Goal: Contribute content

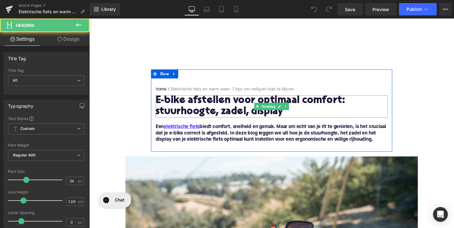
click at [232, 112] on h1 "E-bike afstellen voor optimaal comfort: stuurhoogte, zadel, display" at bounding box center [276, 108] width 238 height 23
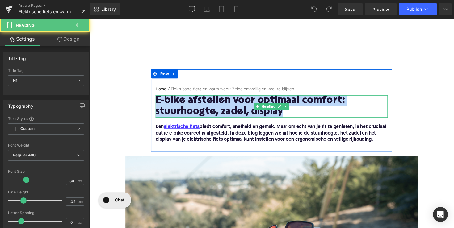
click at [232, 112] on h1 "E-bike afstellen voor optimaal comfort: stuurhoogte, zadel, display" at bounding box center [276, 108] width 238 height 23
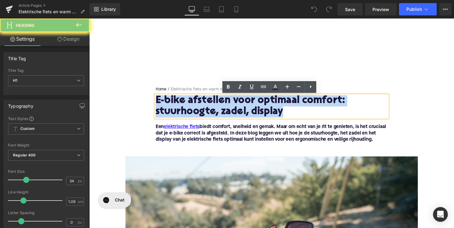
click at [232, 112] on h1 "E-bike afstellen voor optimaal comfort: stuurhoogte, zadel, display" at bounding box center [276, 108] width 238 height 23
paste div
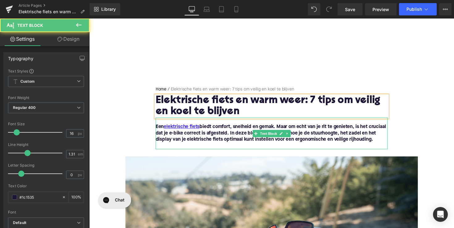
click at [285, 132] on strong "Een elektrische fiets biedt comfort, snelheid en gemak. Maar om echt van je rit…" at bounding box center [275, 136] width 236 height 18
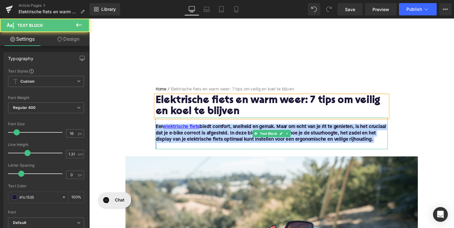
click at [285, 132] on strong "Een elektrische fiets biedt comfort, snelheid en gemak. Maar om echt van je rit…" at bounding box center [275, 136] width 236 height 18
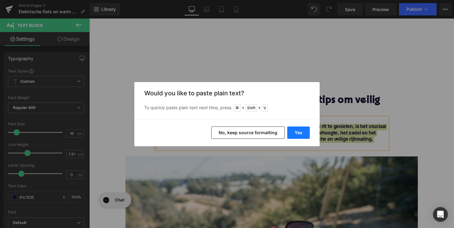
click at [298, 133] on button "Yes" at bounding box center [298, 133] width 23 height 12
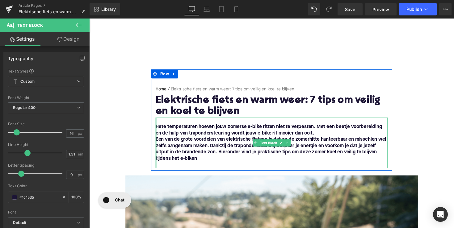
click at [157, 143] on div at bounding box center [158, 146] width 2 height 52
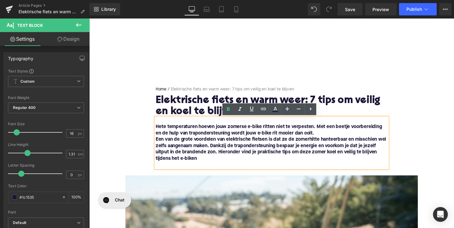
click at [157, 143] on b "Een van de grote voordelen van elektrische fietsen is dat ze de zomerhitte hant…" at bounding box center [275, 152] width 236 height 24
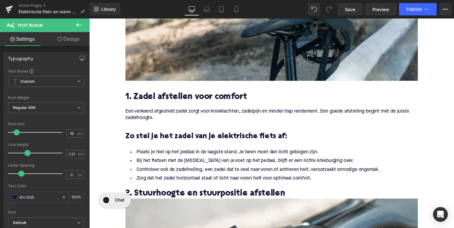
scroll to position [262, 0]
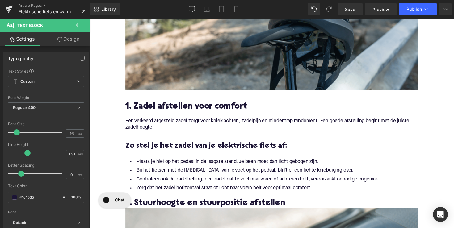
click at [190, 108] on h2 "1. Zadel afstellen voor comfort" at bounding box center [276, 110] width 300 height 10
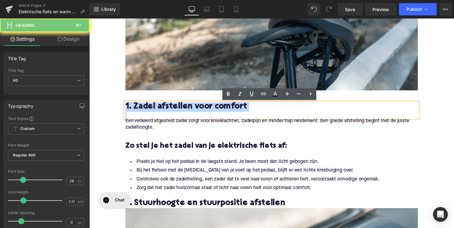
paste div
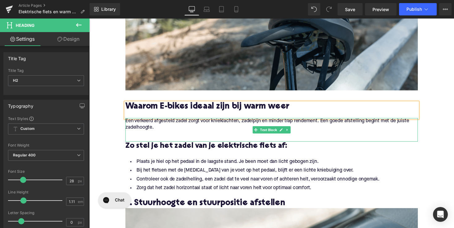
click at [205, 125] on p "Een verkeerd afgesteld zadel zorgt voor knieklachten, zadelpijn en minder trap …" at bounding box center [276, 127] width 300 height 13
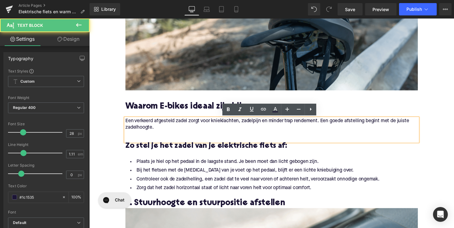
click at [205, 125] on p "Een verkeerd afgesteld zadel zorgt voor knieklachten, zadelpijn en minder trap …" at bounding box center [276, 127] width 300 height 13
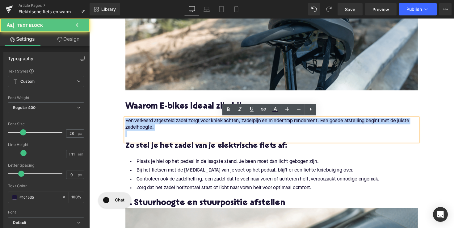
click at [205, 125] on p "Een verkeerd afgesteld zadel zorgt voor knieklachten, zadelpijn en minder trap …" at bounding box center [276, 127] width 300 height 13
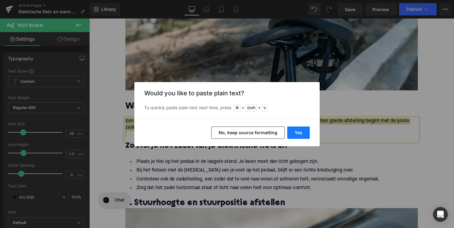
click at [294, 134] on button "Yes" at bounding box center [298, 133] width 23 height 12
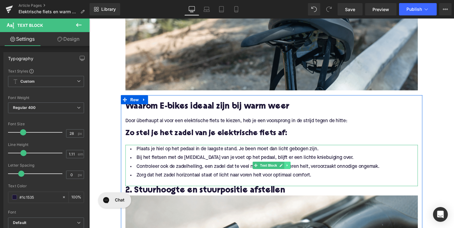
click at [291, 171] on link at bounding box center [292, 169] width 6 height 7
click at [287, 170] on icon at bounding box center [288, 169] width 3 height 3
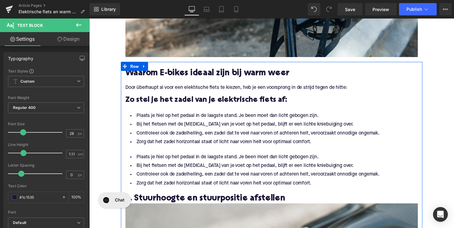
scroll to position [281, 0]
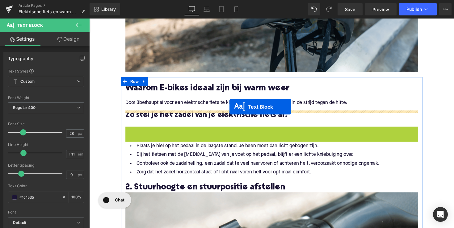
drag, startPoint x: 249, startPoint y: 150, endPoint x: 233, endPoint y: 109, distance: 44.0
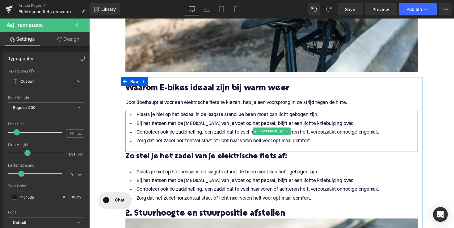
click at [325, 141] on li "Zorg dat het zadel horizontaal staat of licht naar voren helt voor optimaal com…" at bounding box center [276, 144] width 300 height 9
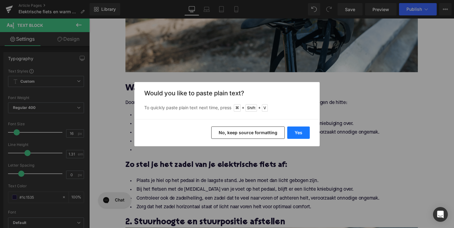
click at [293, 129] on button "Yes" at bounding box center [298, 133] width 23 height 12
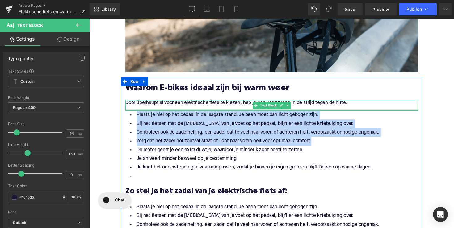
drag, startPoint x: 317, startPoint y: 146, endPoint x: 141, endPoint y: 112, distance: 179.3
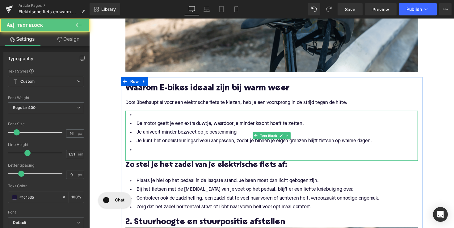
click at [136, 126] on li "De motor geeft je een extra duwtje, waardoor je minder kracht hoeft te zetten." at bounding box center [276, 126] width 300 height 9
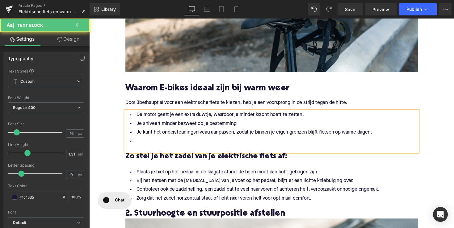
click at [137, 144] on li at bounding box center [276, 144] width 300 height 9
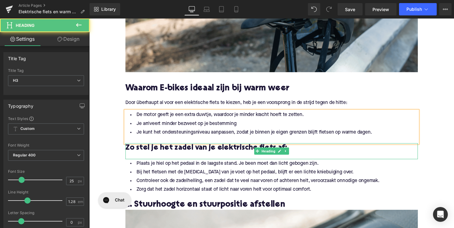
click at [229, 153] on h3 "Zo stel je het zadel van je elektrische fiets af:" at bounding box center [276, 151] width 300 height 10
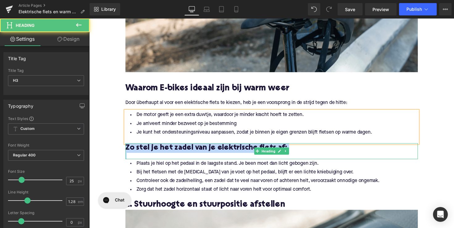
click at [229, 153] on h3 "Zo stel je het zadel van je elektrische fiets af:" at bounding box center [276, 151] width 300 height 10
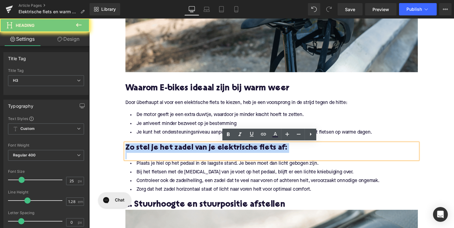
click at [229, 153] on h3 "Zo stel je het zadel van je elektrische fiets af:" at bounding box center [276, 151] width 300 height 10
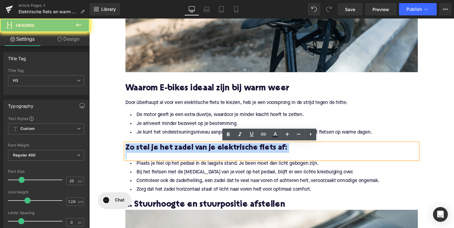
paste div
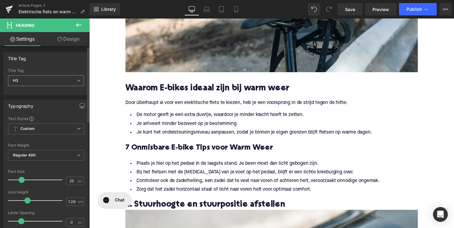
click at [65, 86] on span "H3" at bounding box center [46, 80] width 76 height 11
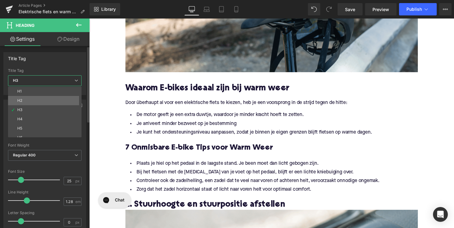
click at [66, 100] on li "H2" at bounding box center [46, 100] width 76 height 9
type input "28"
type input "1.11"
type input "100"
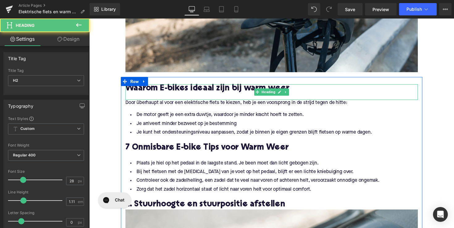
click at [185, 90] on h2 "Waarom E-bikes ideaal zijn bij warm weer" at bounding box center [276, 91] width 300 height 10
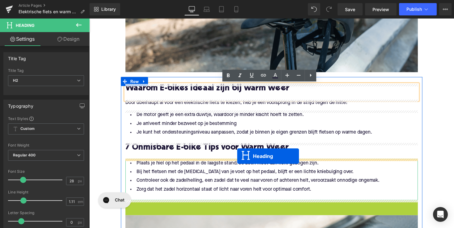
drag, startPoint x: 261, startPoint y: 209, endPoint x: 241, endPoint y: 160, distance: 53.4
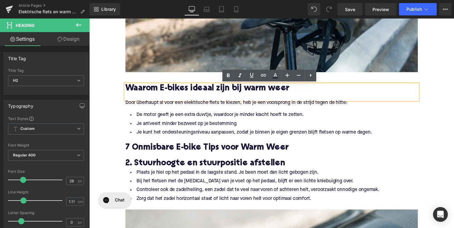
click at [188, 167] on h2 "2. Stuurhoogte en stuurpositie afstellen" at bounding box center [276, 168] width 300 height 10
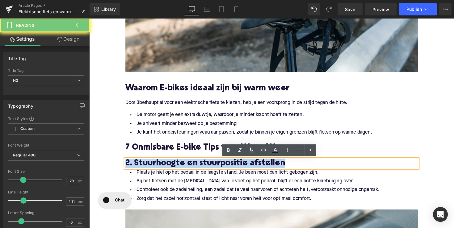
click at [188, 167] on h2 "2. Stuurhoogte en stuurpositie afstellen" at bounding box center [276, 168] width 300 height 10
paste div
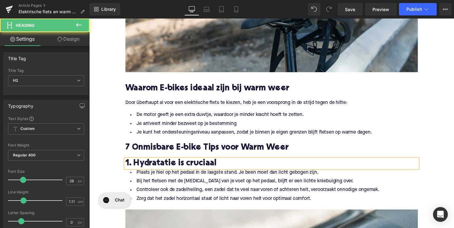
click at [180, 167] on h2 "1. Hydratatie is cruciaal" at bounding box center [276, 168] width 300 height 10
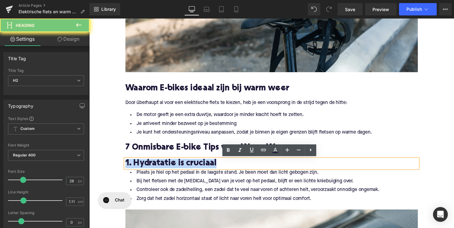
click at [180, 167] on h2 "1. Hydratatie is cruciaal" at bounding box center [276, 168] width 300 height 10
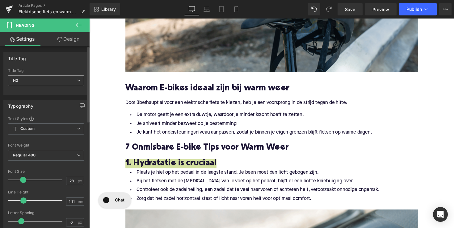
click at [57, 78] on span "H2" at bounding box center [46, 80] width 76 height 11
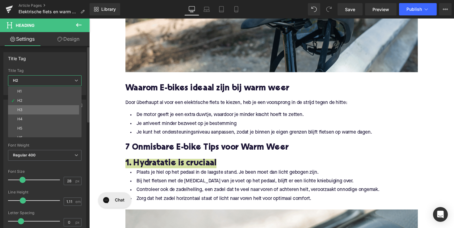
drag, startPoint x: 43, startPoint y: 110, endPoint x: 61, endPoint y: 208, distance: 99.1
click at [43, 110] on li "H3" at bounding box center [46, 109] width 76 height 9
type input "25"
type input "1.28"
type input "100"
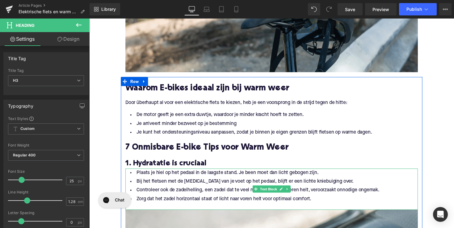
click at [318, 203] on li "Zorg dat het zadel horizontaal staat of licht naar voren helt voor optimaal com…" at bounding box center [276, 203] width 300 height 9
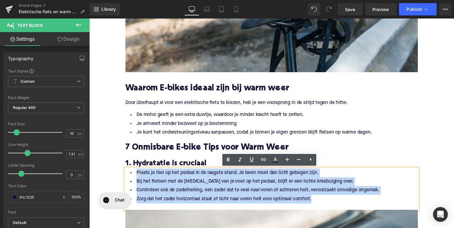
drag, startPoint x: 316, startPoint y: 203, endPoint x: 114, endPoint y: 177, distance: 204.3
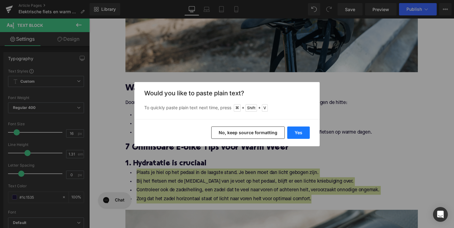
drag, startPoint x: 296, startPoint y: 134, endPoint x: 204, endPoint y: 128, distance: 92.3
click at [296, 134] on button "Yes" at bounding box center [298, 133] width 23 height 12
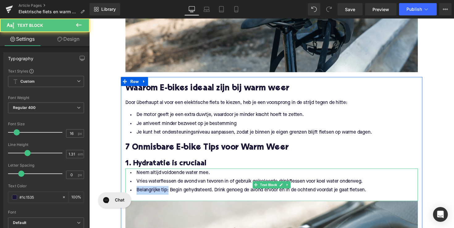
drag, startPoint x: 168, startPoint y: 195, endPoint x: 129, endPoint y: 194, distance: 38.9
click at [129, 194] on li "Belangrijke tip: Begin gehydrateerd. Drink genoeg de avond ervoor en in de ocht…" at bounding box center [276, 194] width 300 height 9
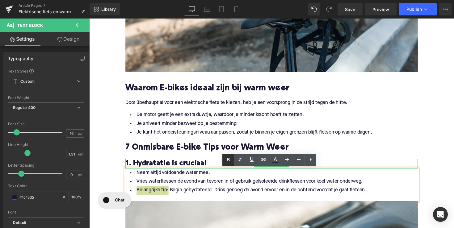
click at [224, 159] on link at bounding box center [228, 160] width 12 height 12
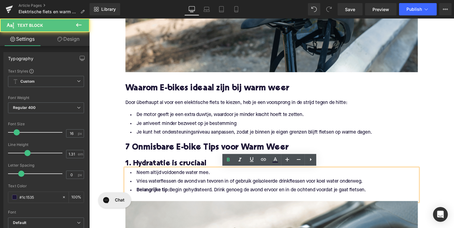
click at [234, 202] on div at bounding box center [276, 202] width 300 height 6
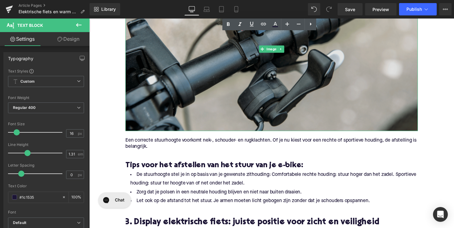
scroll to position [573, 0]
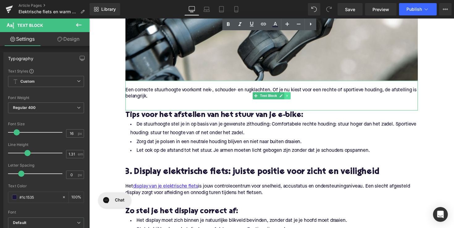
click at [291, 97] on icon at bounding box center [292, 98] width 3 height 4
click at [294, 98] on icon at bounding box center [295, 97] width 3 height 3
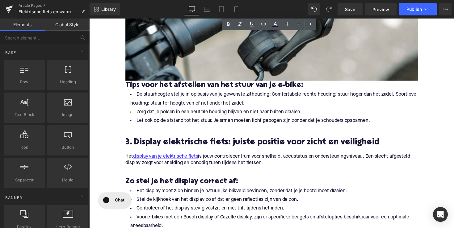
click at [172, 89] on h3 "Tips voor het afstellen van het stuur van je e-bike:" at bounding box center [276, 87] width 300 height 10
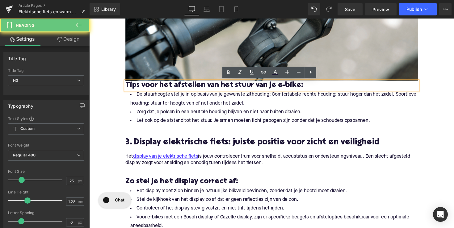
click at [172, 89] on h3 "Tips voor het afstellen van het stuur van je e-bike:" at bounding box center [276, 87] width 300 height 10
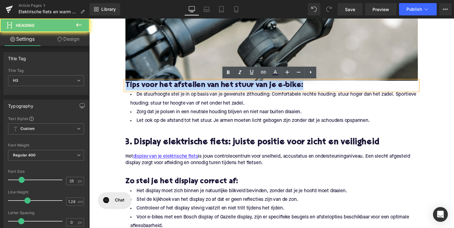
click at [172, 89] on h3 "Tips voor het afstellen van het stuur van je e-bike:" at bounding box center [276, 87] width 300 height 10
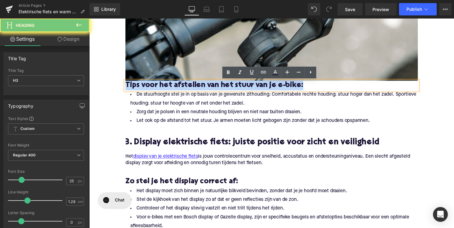
paste div
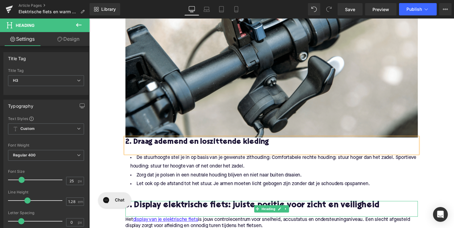
scroll to position [455, 0]
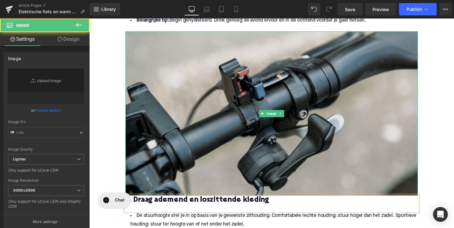
type input "[URL][DOMAIN_NAME]"
click at [274, 148] on img at bounding box center [276, 116] width 300 height 169
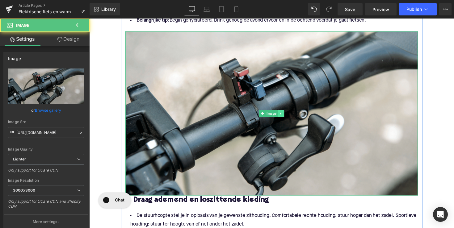
click at [284, 115] on icon at bounding box center [285, 116] width 3 height 4
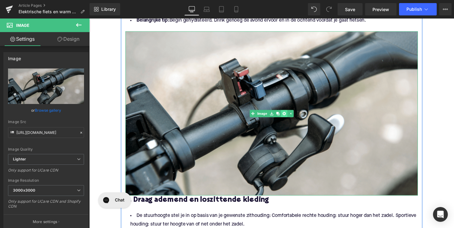
click at [286, 116] on link at bounding box center [289, 115] width 6 height 7
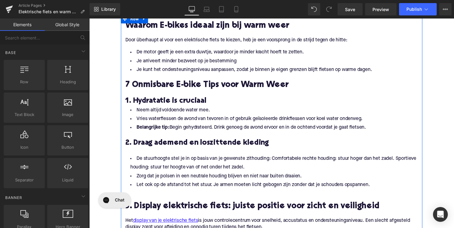
scroll to position [338, 0]
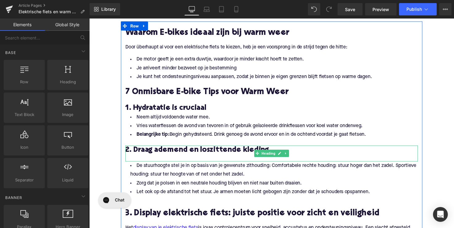
click at [179, 154] on h3 "2. Draag ademend en loszittende kleding" at bounding box center [276, 154] width 300 height 10
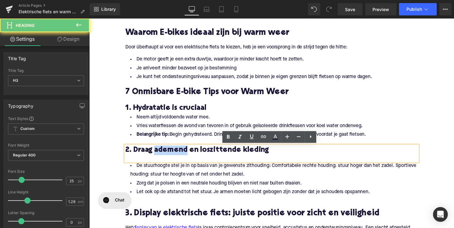
click at [179, 154] on h3 "2. Draag ademend en loszittende kleding" at bounding box center [276, 154] width 300 height 10
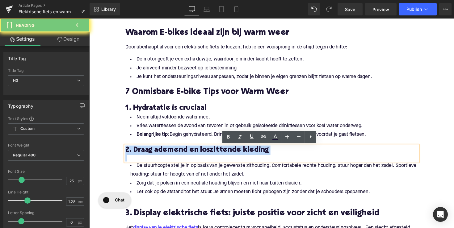
click at [179, 154] on h3 "2. Draag ademend en loszittende kleding" at bounding box center [276, 154] width 300 height 10
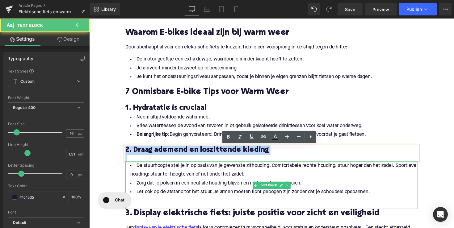
click at [376, 194] on li "Let ook op de afstand tot het stuur. Je armen moeten licht gebogen zijn zonder …" at bounding box center [276, 196] width 300 height 9
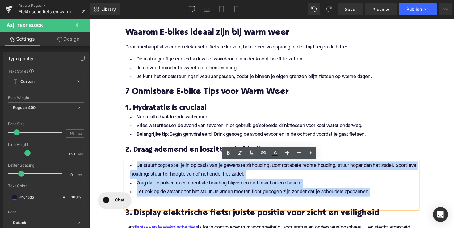
drag, startPoint x: 380, startPoint y: 197, endPoint x: 122, endPoint y: 170, distance: 259.4
click at [122, 170] on div "Waarom E-bikes ideaal zijn bij warm weer Heading Door überhaupt al voor een ele…" at bounding box center [276, 217] width 309 height 376
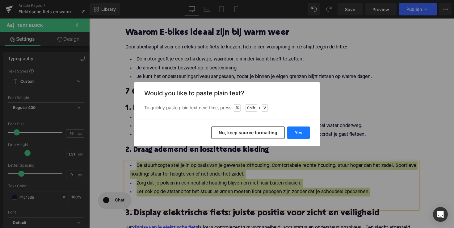
click at [302, 136] on button "Yes" at bounding box center [298, 133] width 23 height 12
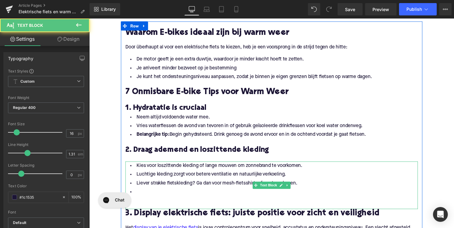
click at [226, 200] on li at bounding box center [276, 196] width 300 height 9
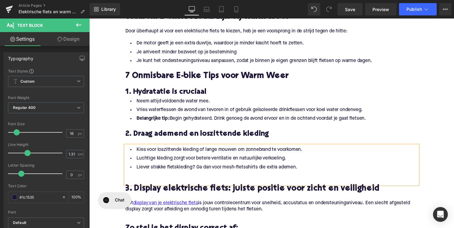
scroll to position [375, 0]
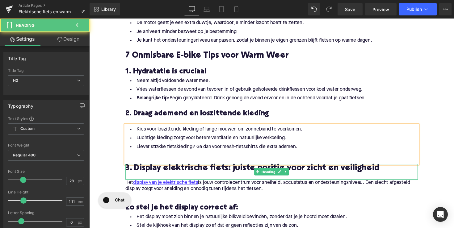
click at [222, 171] on h2 "3. Display elektrische fiets: juiste positie voor zicht en veiligheid" at bounding box center [276, 173] width 300 height 10
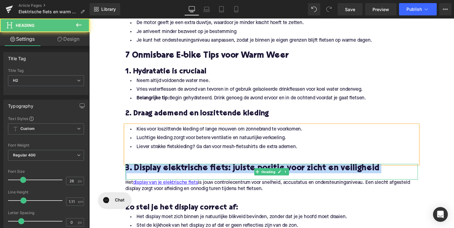
click at [222, 171] on h2 "3. Display elektrische fiets: juiste positie voor zicht en veiligheid" at bounding box center [276, 173] width 300 height 10
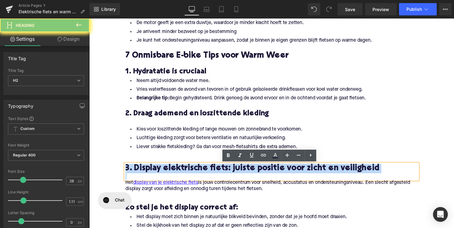
click at [222, 171] on h2 "3. Display elektrische fiets: juiste positie voor zicht en veiligheid" at bounding box center [276, 173] width 300 height 10
paste div
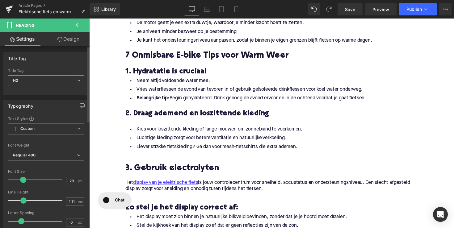
click at [37, 76] on span "H2" at bounding box center [46, 80] width 76 height 11
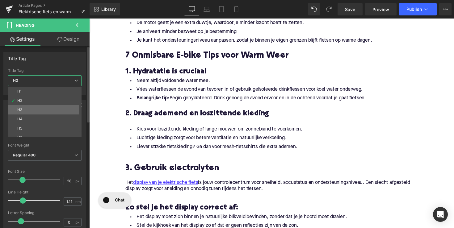
click at [36, 108] on li "H3" at bounding box center [46, 109] width 76 height 9
type input "25"
type input "1.28"
type input "100"
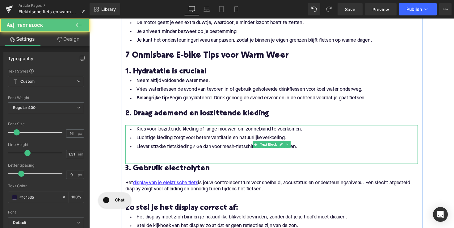
click at [147, 160] on div at bounding box center [276, 158] width 300 height 6
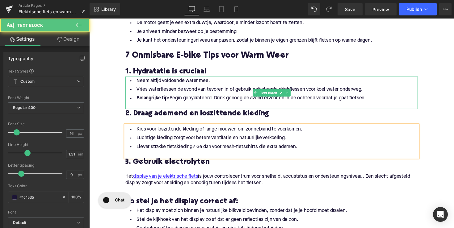
click at [278, 90] on li "Vries waterflessen de avond van tevoren in of gebruik geïsoleerde drinkflessen …" at bounding box center [276, 91] width 300 height 9
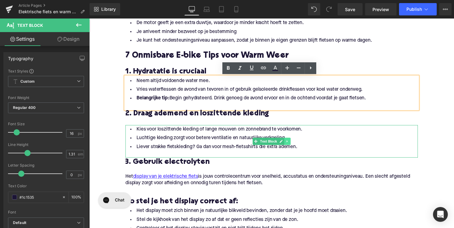
click at [291, 146] on icon at bounding box center [292, 145] width 3 height 4
click at [288, 146] on icon at bounding box center [288, 145] width 3 height 4
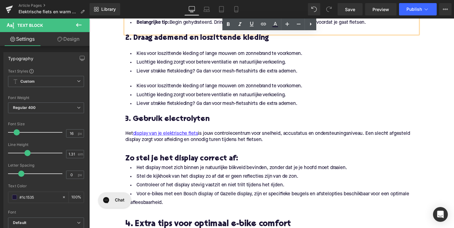
scroll to position [452, 0]
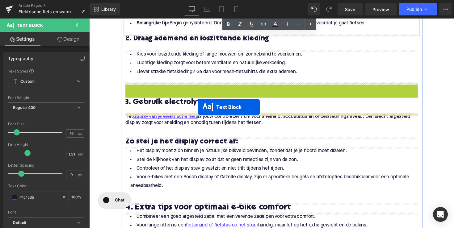
drag, startPoint x: 258, startPoint y: 101, endPoint x: 201, endPoint y: 109, distance: 58.1
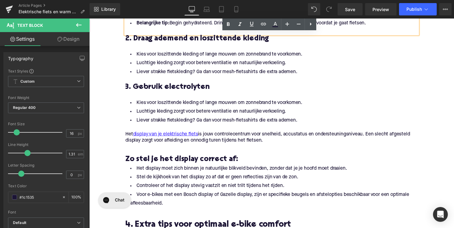
click at [213, 110] on li "Luchtige kleding zorgt voor betere ventilatie en natuurlijke verkoeling." at bounding box center [276, 114] width 300 height 9
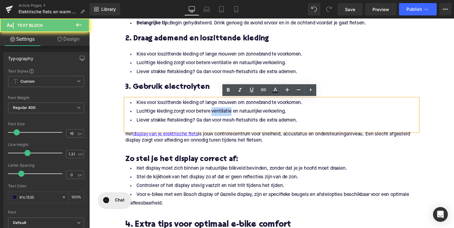
click at [213, 110] on li "Luchtige kleding zorgt voor betere ventilatie en natuurlijke verkoeling." at bounding box center [276, 114] width 300 height 9
click at [304, 124] on li "Liever strakke fietskleding? Ga dan voor mesh-fietsshirts die extra ademen." at bounding box center [276, 123] width 300 height 9
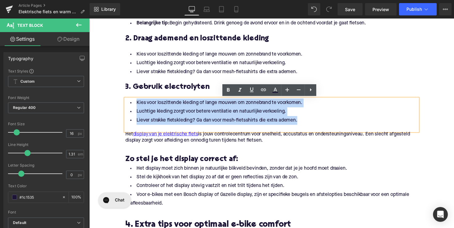
drag, startPoint x: 311, startPoint y: 124, endPoint x: 113, endPoint y: 95, distance: 199.8
click at [113, 95] on div "Home / Elektrische fiets en warm weer: 7 tips om veilig en koel te blijven Brea…" at bounding box center [276, 82] width 374 height 928
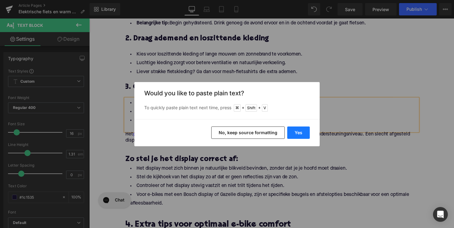
click at [296, 129] on button "Yes" at bounding box center [298, 133] width 23 height 12
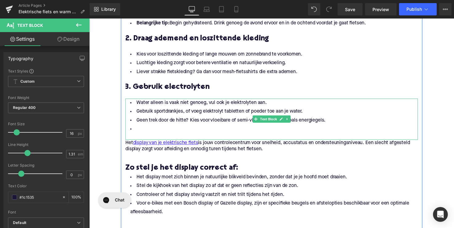
click at [174, 129] on li at bounding box center [276, 132] width 300 height 9
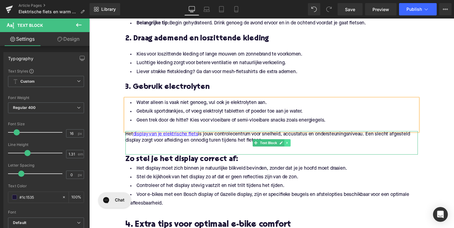
click at [291, 148] on icon at bounding box center [292, 146] width 3 height 4
click at [294, 148] on icon at bounding box center [295, 146] width 3 height 4
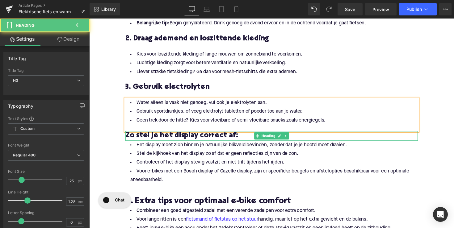
click at [211, 138] on h3 "Zo stel je het display correct af:" at bounding box center [276, 139] width 300 height 10
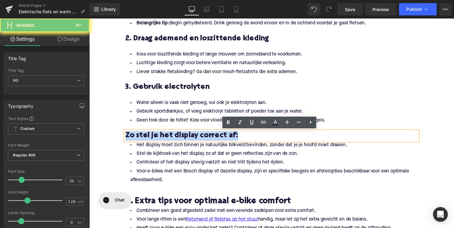
paste div
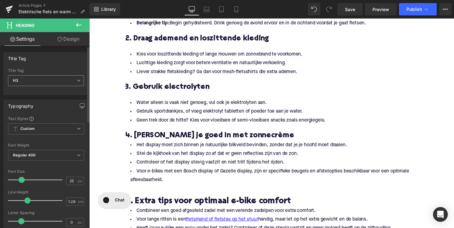
click at [34, 86] on div "H3 H1 H2 H3 H4 H5 H6" at bounding box center [46, 82] width 76 height 14
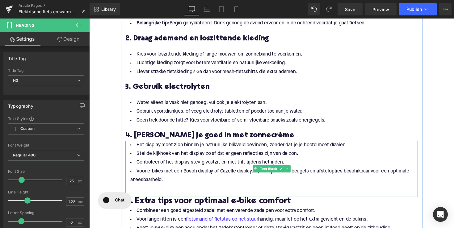
click at [196, 182] on li "Voor e-bikes met een Bosch display of Gazelle display, zijn er specifieke beuge…" at bounding box center [276, 180] width 300 height 18
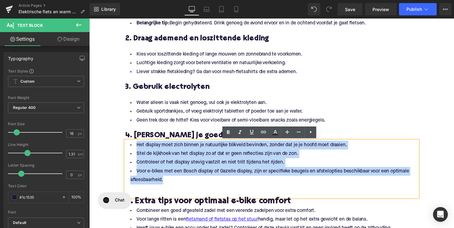
drag, startPoint x: 173, startPoint y: 185, endPoint x: 119, endPoint y: 143, distance: 68.9
click at [119, 143] on div "Home / Elektrische fiets en warm weer: 7 tips om veilig en koel te blijven Brea…" at bounding box center [276, 70] width 374 height 904
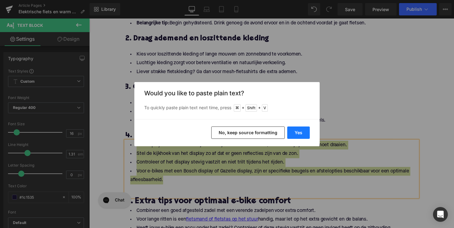
click at [300, 134] on button "Yes" at bounding box center [298, 133] width 23 height 12
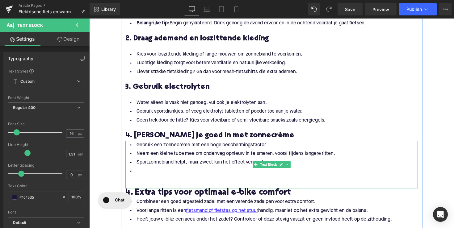
click at [167, 174] on li at bounding box center [276, 175] width 300 height 9
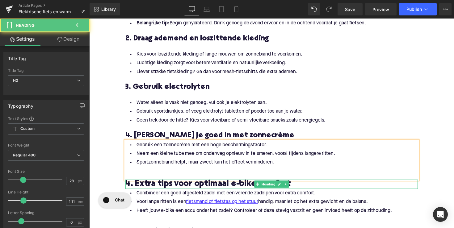
click at [165, 191] on h2 "4. Extra tips voor optimaal e-bike comfort" at bounding box center [276, 189] width 300 height 10
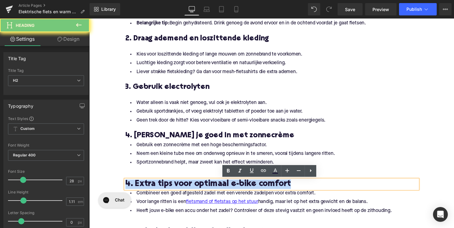
paste div
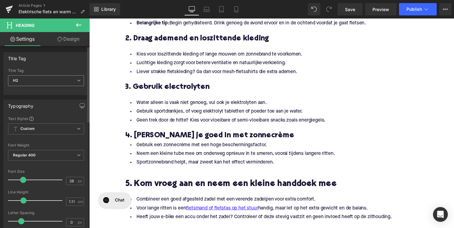
click at [60, 82] on span "H2" at bounding box center [46, 80] width 76 height 11
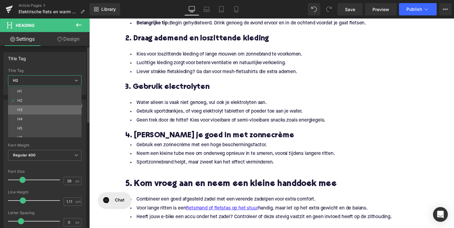
click at [50, 108] on li "H3" at bounding box center [46, 109] width 76 height 9
type input "25"
type input "1.28"
type input "100"
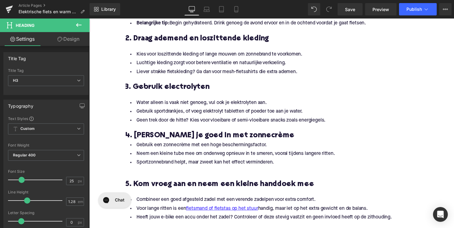
scroll to position [560, 0]
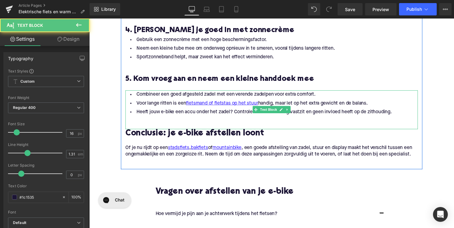
click at [300, 96] on li "Combineer een goed afgesteld zadel met een verende zadelpen voor extra comfort." at bounding box center [276, 96] width 300 height 9
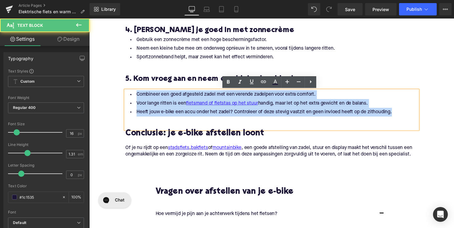
drag, startPoint x: 401, startPoint y: 117, endPoint x: 106, endPoint y: 89, distance: 295.8
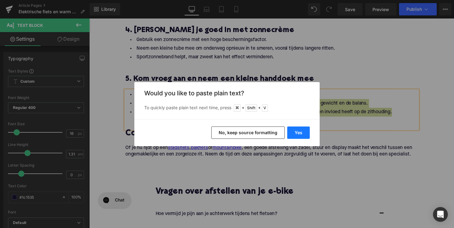
click at [294, 129] on button "Yes" at bounding box center [298, 133] width 23 height 12
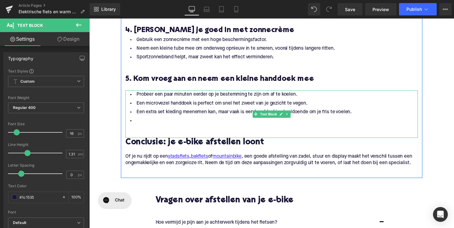
click at [176, 121] on li at bounding box center [276, 123] width 300 height 9
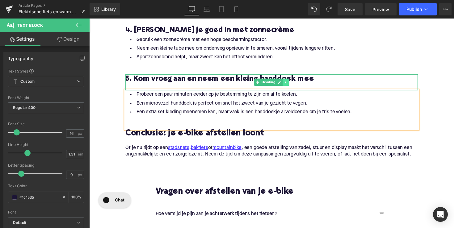
click at [289, 86] on icon at bounding box center [290, 84] width 3 height 4
click at [287, 85] on icon at bounding box center [287, 83] width 3 height 3
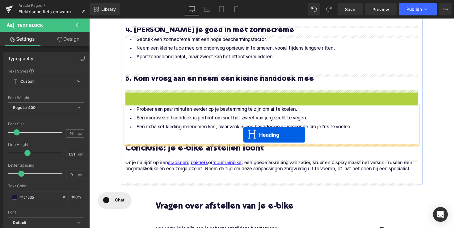
drag, startPoint x: 260, startPoint y: 103, endPoint x: 247, endPoint y: 138, distance: 37.3
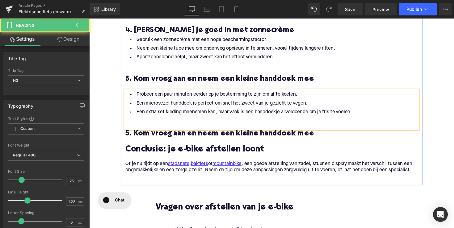
click at [162, 129] on div at bounding box center [276, 129] width 300 height 6
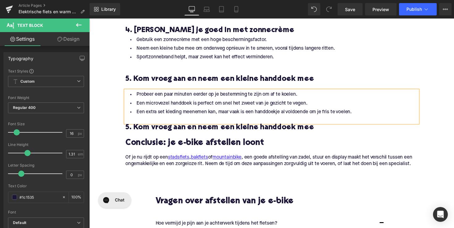
click at [161, 129] on h3 "5. Kom vroeg aan en neem een kleine handdoek mee" at bounding box center [276, 131] width 300 height 10
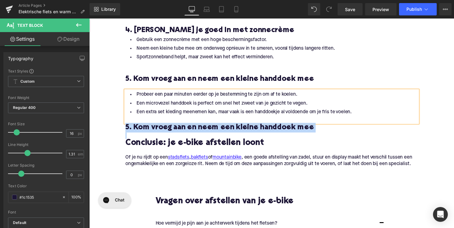
click at [161, 129] on h3 "5. Kom vroeg aan en neem een kleine handdoek mee" at bounding box center [276, 131] width 300 height 10
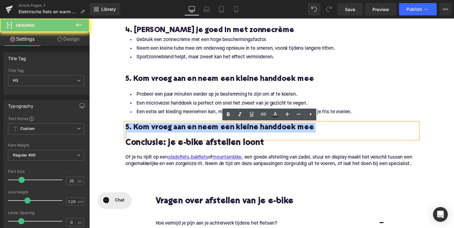
paste div
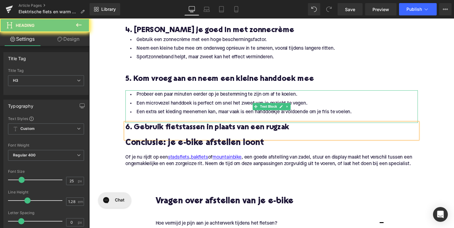
click at [189, 104] on li "Een microvezel handdoek is perfect om snel het zweet van je gezicht te vegen." at bounding box center [276, 105] width 300 height 9
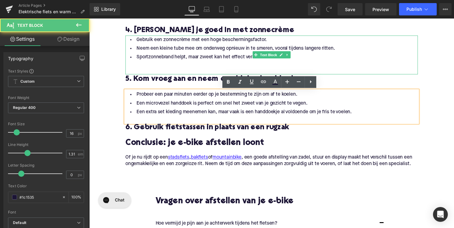
click at [220, 71] on div at bounding box center [276, 73] width 300 height 6
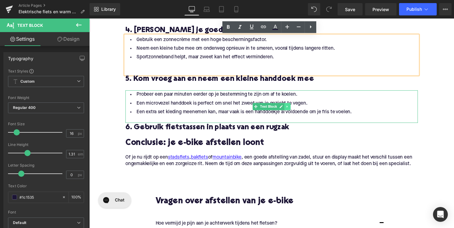
click at [292, 110] on icon at bounding box center [292, 109] width 3 height 4
click at [289, 108] on icon at bounding box center [288, 108] width 3 height 3
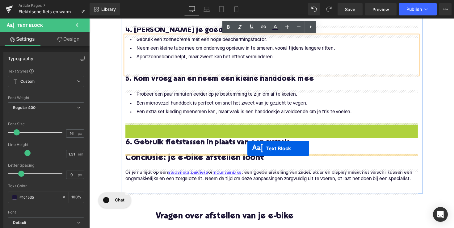
drag, startPoint x: 257, startPoint y: 144, endPoint x: 251, endPoint y: 152, distance: 9.5
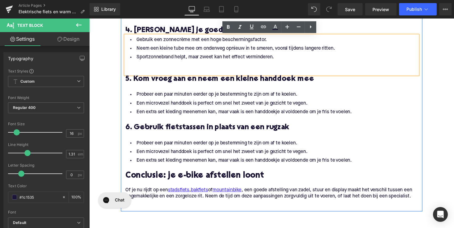
click at [251, 153] on li "Een microvezel handdoek is perfect om snel het zweet van je gezicht te vegen." at bounding box center [276, 155] width 300 height 9
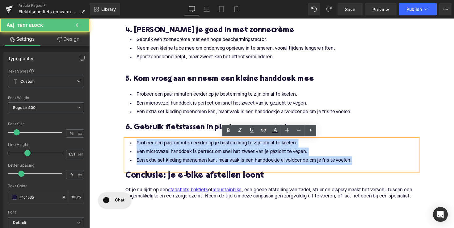
drag, startPoint x: 362, startPoint y: 164, endPoint x: 130, endPoint y: 143, distance: 232.3
click at [130, 143] on ul "Probeer een paar minuten eerder op je bestemming te zijn om af te koelen. Een m…" at bounding box center [276, 155] width 300 height 27
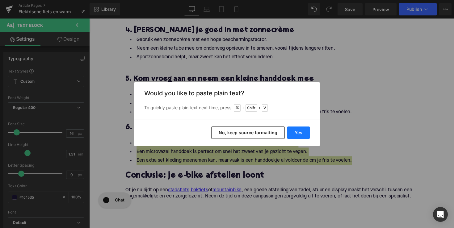
click at [299, 134] on button "Yes" at bounding box center [298, 133] width 23 height 12
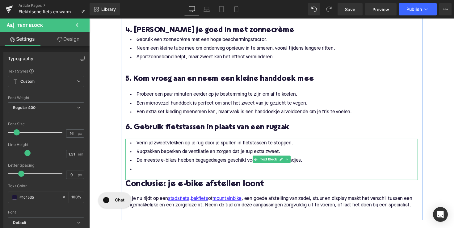
click at [173, 172] on li at bounding box center [276, 173] width 300 height 9
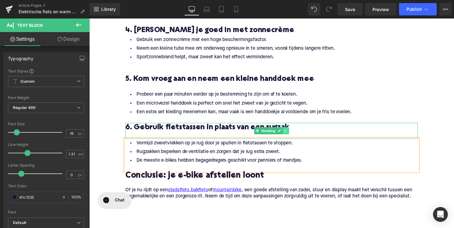
click at [288, 132] on link at bounding box center [291, 133] width 6 height 7
click at [284, 133] on link at bounding box center [287, 133] width 6 height 7
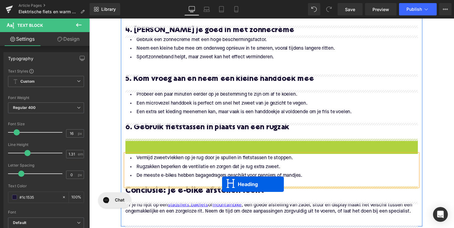
drag, startPoint x: 260, startPoint y: 150, endPoint x: 226, endPoint y: 188, distance: 50.9
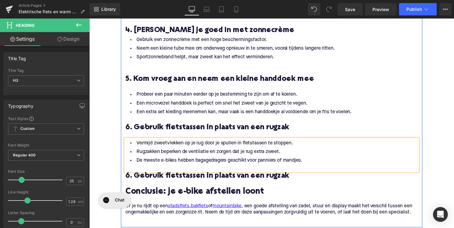
click at [197, 181] on h3 "6. Gebruik fietstassen in plaats van een rugzak" at bounding box center [276, 180] width 300 height 10
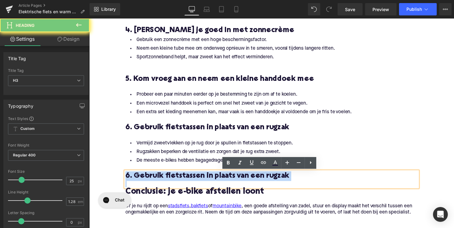
click at [197, 181] on h3 "6. Gebruik fietstassen in plaats van een rugzak" at bounding box center [276, 180] width 300 height 10
paste div
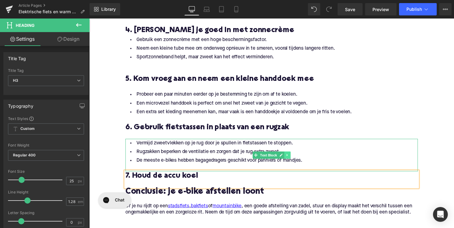
click at [293, 159] on icon at bounding box center [292, 159] width 3 height 4
click at [289, 159] on icon at bounding box center [288, 158] width 3 height 3
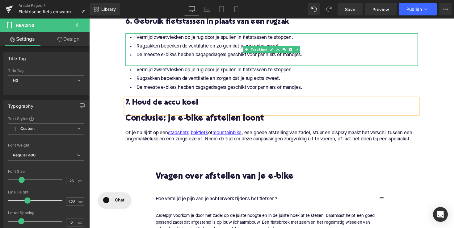
scroll to position [641, 0]
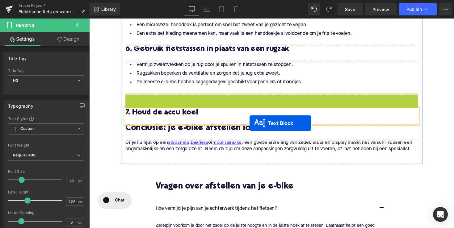
drag, startPoint x: 259, startPoint y: 111, endPoint x: 254, endPoint y: 126, distance: 15.6
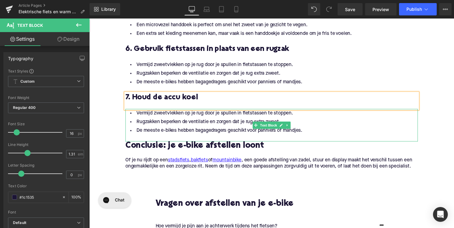
click at [241, 130] on li "De meeste e-bikes hebben bagagedragers geschikt voor panniers of mandjes." at bounding box center [276, 133] width 300 height 9
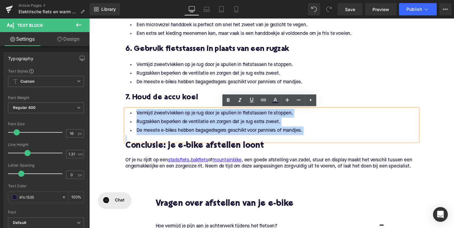
drag, startPoint x: 327, startPoint y: 138, endPoint x: 135, endPoint y: 115, distance: 193.9
click at [135, 115] on div "Vermijd zweetvlekken op je rug door je spullen in fietstassen te stoppen. Rugza…" at bounding box center [276, 127] width 300 height 33
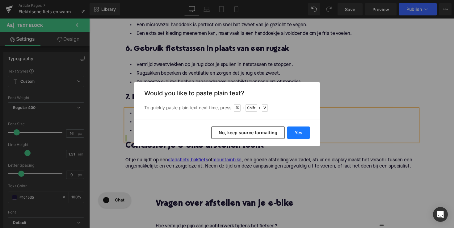
click at [295, 131] on button "Yes" at bounding box center [298, 133] width 23 height 12
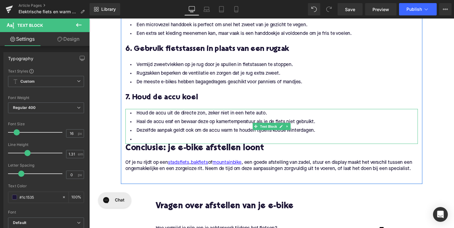
click at [155, 142] on li at bounding box center [276, 142] width 300 height 9
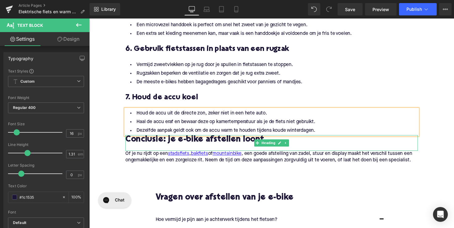
click at [166, 142] on h2 "Conclusie: je e-bike afstellen loont" at bounding box center [276, 143] width 300 height 10
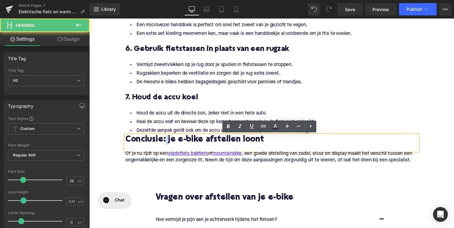
click at [166, 142] on h2 "Conclusie: je e-bike afstellen loont" at bounding box center [276, 143] width 300 height 10
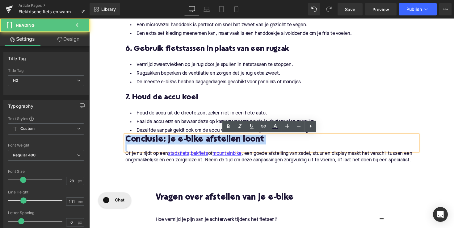
click at [166, 142] on h2 "Conclusie: je e-bike afstellen loont" at bounding box center [276, 143] width 300 height 10
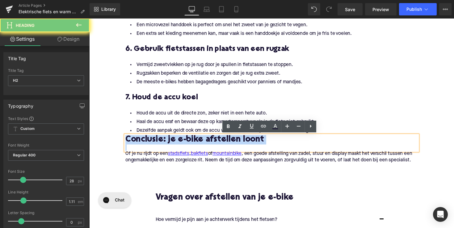
paste div
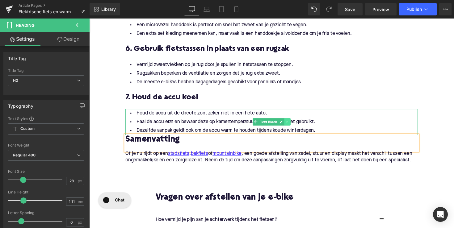
click at [292, 124] on icon at bounding box center [292, 125] width 1 height 2
click at [287, 126] on icon at bounding box center [288, 124] width 3 height 3
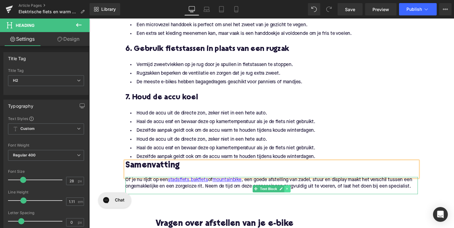
click at [289, 194] on link at bounding box center [292, 192] width 6 height 7
click at [294, 194] on icon at bounding box center [295, 192] width 3 height 3
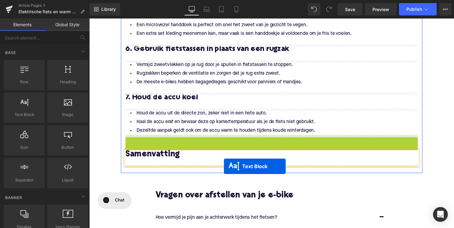
drag, startPoint x: 259, startPoint y: 152, endPoint x: 227, endPoint y: 170, distance: 36.3
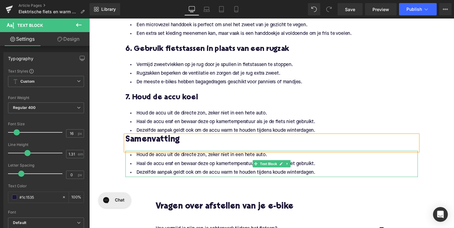
click at [237, 174] on li "Dezelfde aanpak geldt ook om de accu warm te houden tijdens koude winterdagen." at bounding box center [276, 176] width 300 height 9
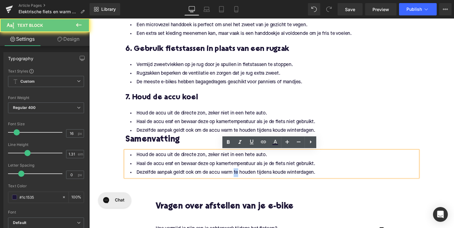
click at [237, 174] on li "Dezelfde aanpak geldt ook om de accu warm te houden tijdens koude winterdagen." at bounding box center [276, 176] width 300 height 9
click at [321, 173] on li "Dezelfde aanpak geldt ook om de accu warm te houden tijdens koude winterdagen." at bounding box center [276, 176] width 300 height 9
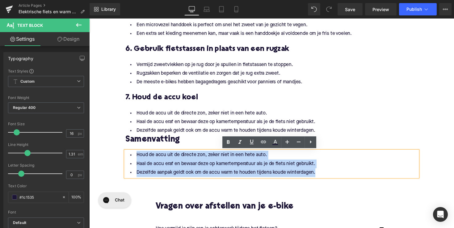
drag, startPoint x: 326, startPoint y: 177, endPoint x: 128, endPoint y: 158, distance: 199.0
click at [128, 158] on ul "Houd de accu uit de directe zon, zeker niet in een hete auto. Haal de accu eraf…" at bounding box center [276, 167] width 300 height 27
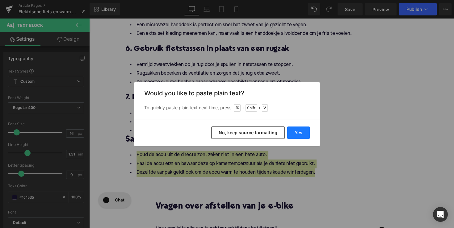
click at [300, 129] on button "Yes" at bounding box center [298, 133] width 23 height 12
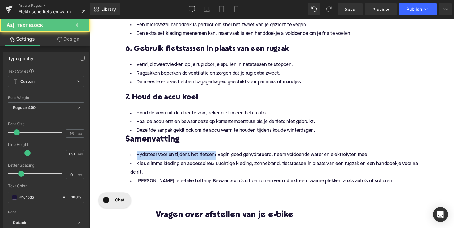
drag, startPoint x: 218, startPoint y: 158, endPoint x: 104, endPoint y: 157, distance: 113.7
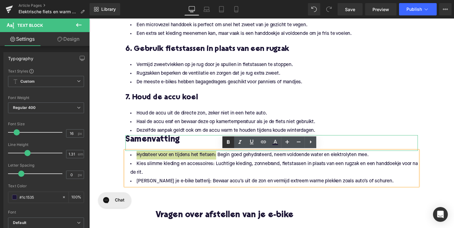
click at [230, 142] on icon at bounding box center [228, 142] width 7 height 7
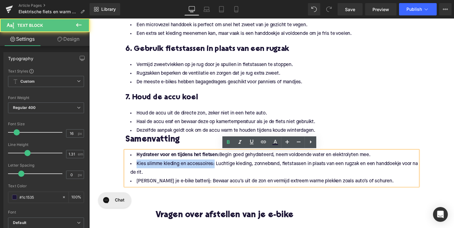
drag, startPoint x: 215, startPoint y: 168, endPoint x: 112, endPoint y: 170, distance: 102.6
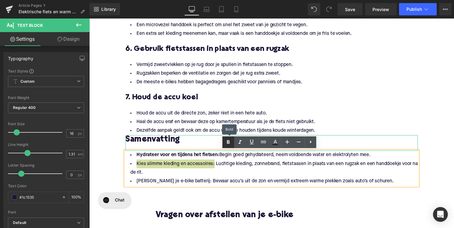
drag, startPoint x: 226, startPoint y: 143, endPoint x: 137, endPoint y: 177, distance: 95.3
click at [226, 143] on icon at bounding box center [228, 142] width 7 height 7
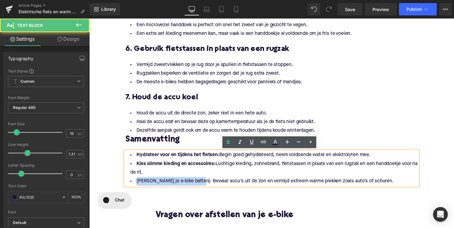
drag, startPoint x: 197, startPoint y: 187, endPoint x: 128, endPoint y: 185, distance: 68.9
click at [128, 185] on li "[PERSON_NAME] je e-bike batterij: Bewaar accu’s uit de zon en vermijd extreem w…" at bounding box center [276, 185] width 300 height 9
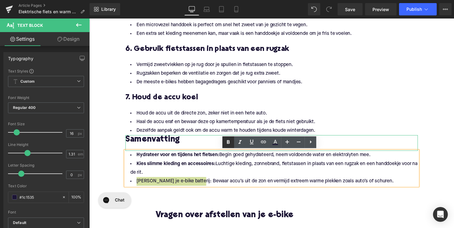
drag, startPoint x: 228, startPoint y: 140, endPoint x: 146, endPoint y: 159, distance: 84.3
click at [228, 140] on icon at bounding box center [228, 142] width 7 height 7
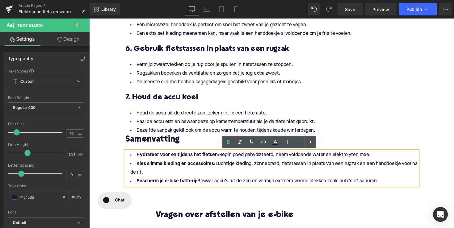
click at [235, 178] on li "Kies slimme kleding en accessoires: Luchtige kleding, zonnebrand, fietstassen i…" at bounding box center [276, 172] width 300 height 18
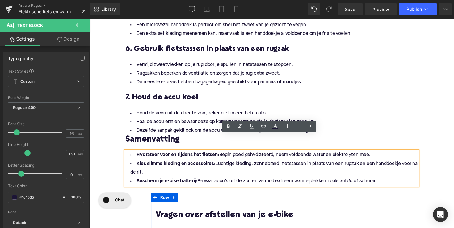
scroll to position [687, 0]
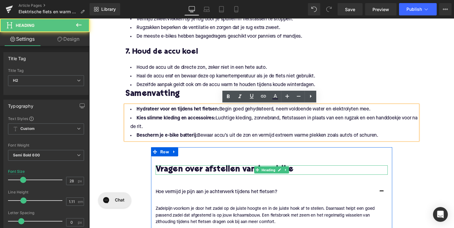
click at [245, 169] on div "Vragen over afstellen van je e-bike Heading" at bounding box center [276, 174] width 238 height 10
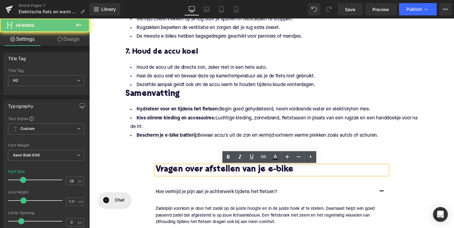
click at [213, 174] on h2 "Vragen over afstellen van je e-bike" at bounding box center [276, 174] width 238 height 10
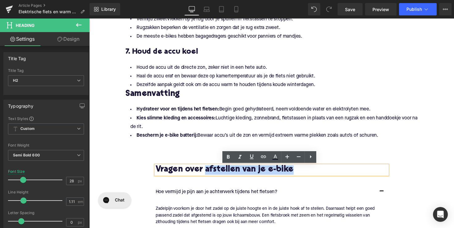
drag, startPoint x: 210, startPoint y: 174, endPoint x: 316, endPoint y: 174, distance: 106.6
click at [316, 174] on h2 "Vragen over afstellen van je e-bike" at bounding box center [276, 174] width 238 height 10
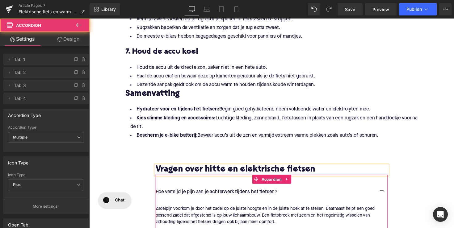
click at [302, 201] on div "Hoe vermijd je pijn aan je achterwerk tijdens het fietsen? Text Block" at bounding box center [276, 197] width 238 height 18
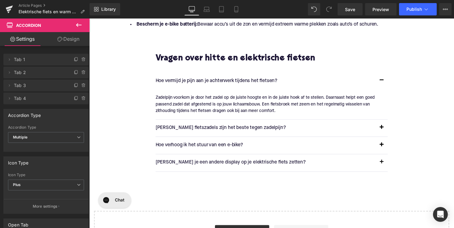
scroll to position [780, 0]
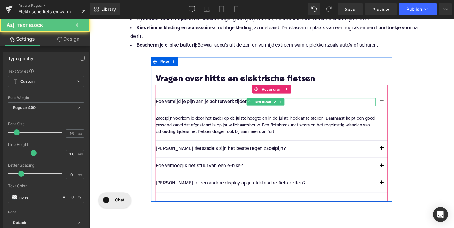
click at [248, 104] on p "Hoe vermijd je pijn aan je achterwerk tijdens het fietsen?" at bounding box center [270, 104] width 226 height 8
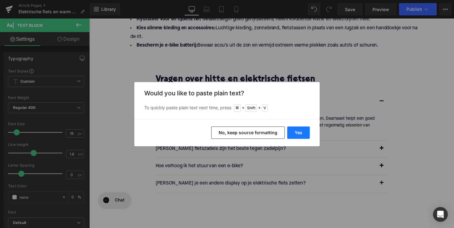
click at [301, 135] on button "Yes" at bounding box center [298, 133] width 23 height 12
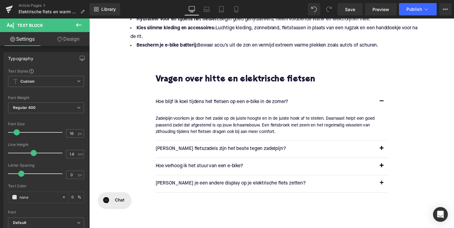
click at [214, 122] on p "Zadelpijn voorkom je door het zadel op de juiste hoogte en in de juiste hoek af…" at bounding box center [273, 128] width 233 height 21
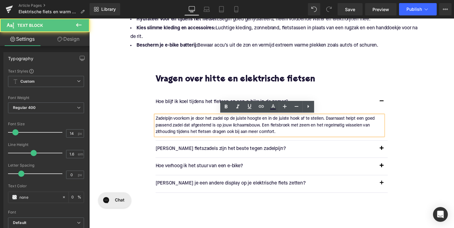
click at [214, 122] on p "Zadelpijn voorkom je door het zadel op de juiste hoogte en in de juiste hoek af…" at bounding box center [273, 128] width 233 height 21
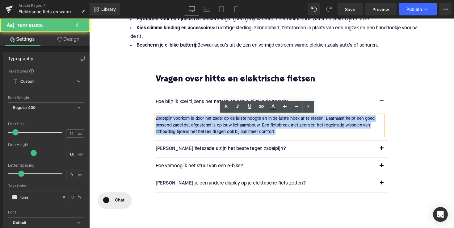
click at [214, 122] on p "Zadelpijn voorkom je door het zadel op de juiste hoogte en in de juiste hoek af…" at bounding box center [273, 128] width 233 height 21
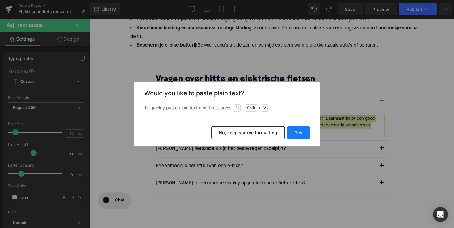
click at [303, 137] on button "Yes" at bounding box center [298, 133] width 23 height 12
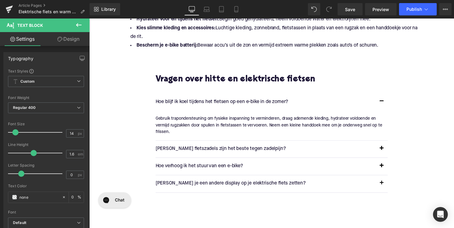
click at [228, 153] on p "[PERSON_NAME] fietszadels zijn het beste tegen zadelpijn?" at bounding box center [270, 153] width 226 height 8
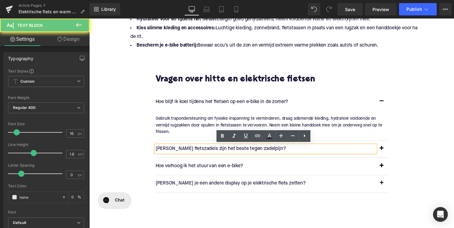
click at [228, 153] on p "[PERSON_NAME] fietszadels zijn het beste tegen zadelpijn?" at bounding box center [270, 153] width 226 height 8
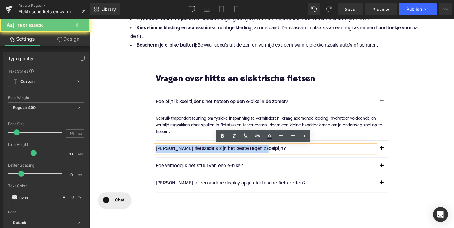
click at [228, 153] on p "[PERSON_NAME] fietszadels zijn het beste tegen zadelpijn?" at bounding box center [270, 153] width 226 height 8
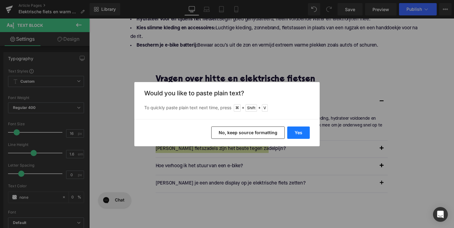
click at [290, 133] on button "Yes" at bounding box center [298, 133] width 23 height 12
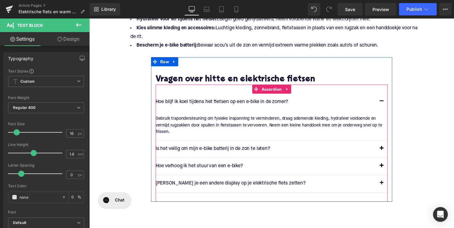
click at [387, 152] on button "button" at bounding box center [389, 152] width 12 height 17
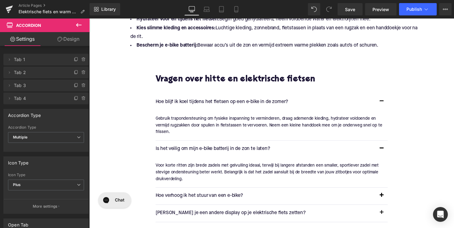
click at [243, 175] on div "Voor korte ritten zijn brede zadels met gelvulling ideaal, terwijl bij langere …" at bounding box center [273, 176] width 233 height 21
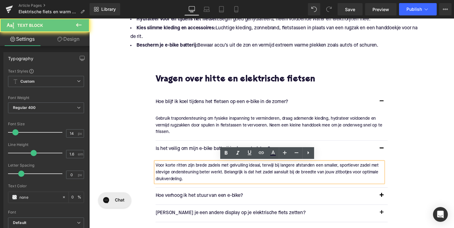
click at [243, 175] on div "Voor korte ritten zijn brede zadels met gelvulling ideaal, terwijl bij langere …" at bounding box center [273, 176] width 233 height 21
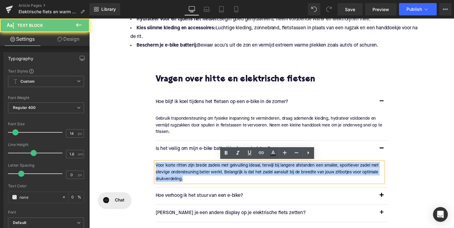
click at [243, 175] on div "Voor korte ritten zijn brede zadels met gelvulling ideaal, terwijl bij langere …" at bounding box center [273, 176] width 233 height 21
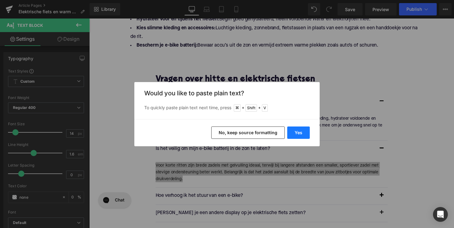
click at [299, 131] on button "Yes" at bounding box center [298, 133] width 23 height 12
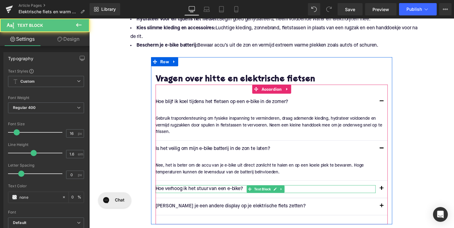
click at [230, 191] on p "Hoe verhoog ik het stuur van een e-bike?" at bounding box center [270, 194] width 226 height 8
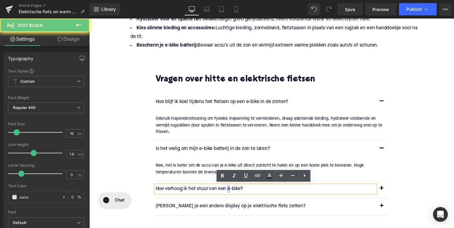
click at [230, 191] on p "Hoe verhoog ik het stuur van een e-bike?" at bounding box center [270, 194] width 226 height 8
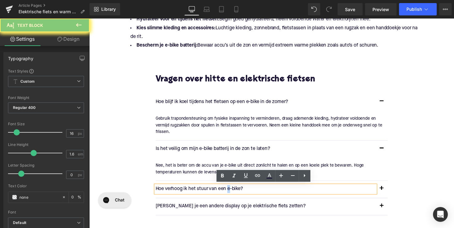
click at [230, 191] on p "Hoe verhoog ik het stuur van een e-bike?" at bounding box center [270, 194] width 226 height 8
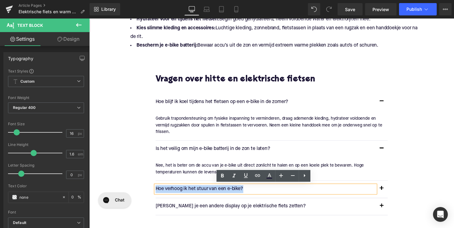
click at [230, 191] on p "Hoe verhoog ik het stuur van een e-bike?" at bounding box center [270, 194] width 226 height 8
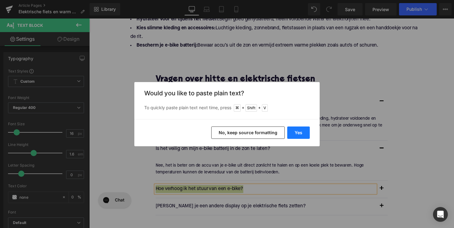
click at [292, 132] on button "Yes" at bounding box center [298, 133] width 23 height 12
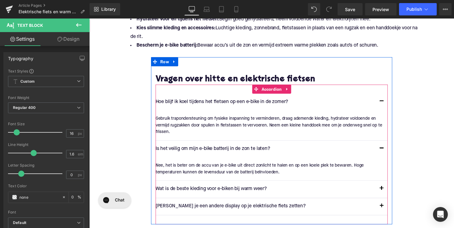
click at [389, 195] on span "button" at bounding box center [389, 195] width 0 height 0
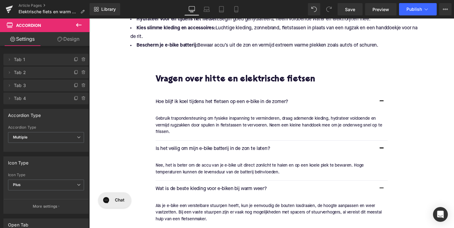
scroll to position [821, 0]
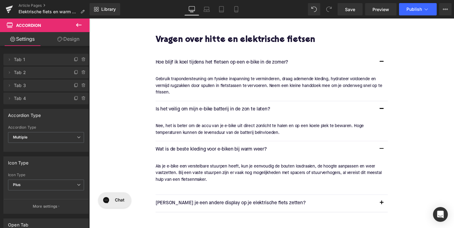
click at [224, 169] on p "Als je e-bike een verstelbare stuurpen heeft, kun je eenvoudig de bouten losdra…" at bounding box center [273, 177] width 233 height 21
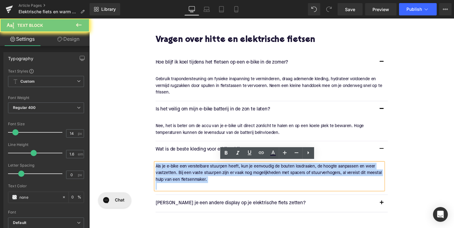
click at [224, 169] on p "Als je e-bike een verstelbare stuurpen heeft, kun je eenvoudig de bouten losdra…" at bounding box center [273, 177] width 233 height 21
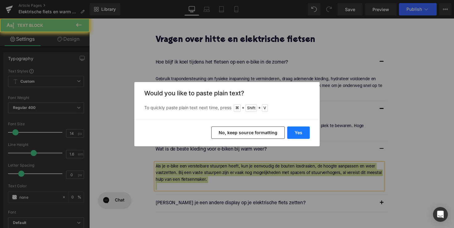
click at [301, 129] on button "Yes" at bounding box center [298, 133] width 23 height 12
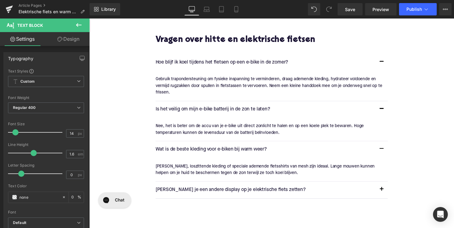
click at [244, 194] on p "[PERSON_NAME] je een andere display op je elektrische fiets zetten?" at bounding box center [270, 194] width 226 height 8
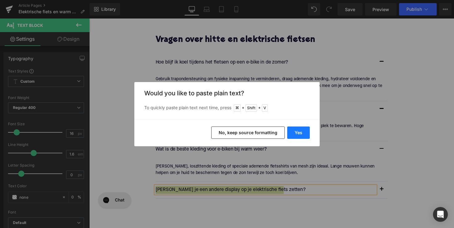
click at [303, 127] on button "Yes" at bounding box center [298, 133] width 23 height 12
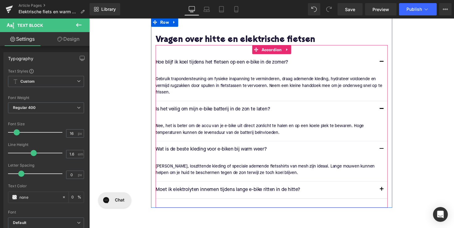
click at [390, 193] on button "button" at bounding box center [389, 194] width 12 height 17
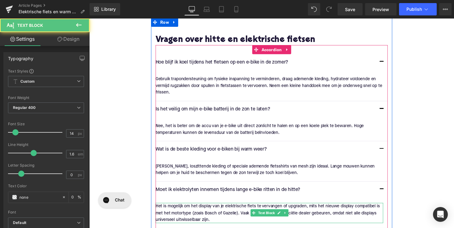
click at [206, 213] on p "Het is mogelijk om het display van je elektrische fiets te vervangen of upgrade…" at bounding box center [273, 218] width 233 height 21
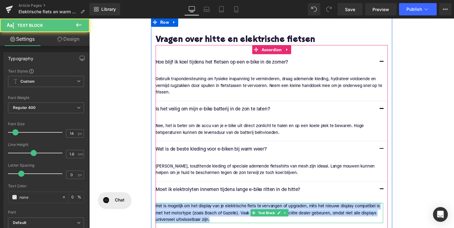
click at [206, 213] on p "Het is mogelijk om het display van je elektrische fiets te vervangen of upgrade…" at bounding box center [273, 218] width 233 height 21
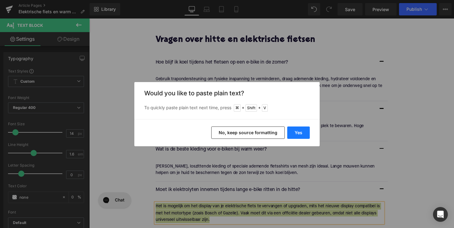
click at [298, 129] on button "Yes" at bounding box center [298, 133] width 23 height 12
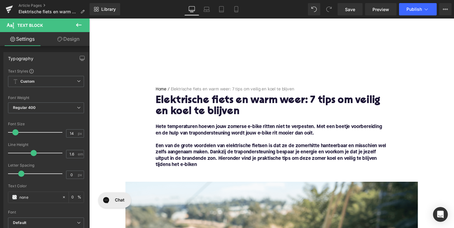
scroll to position [0, 0]
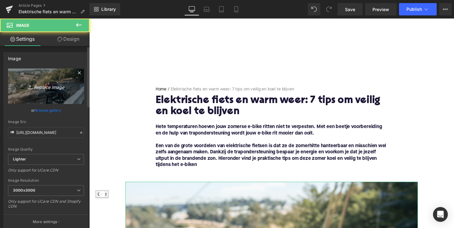
click at [42, 91] on link "Replace Image" at bounding box center [46, 87] width 76 height 36
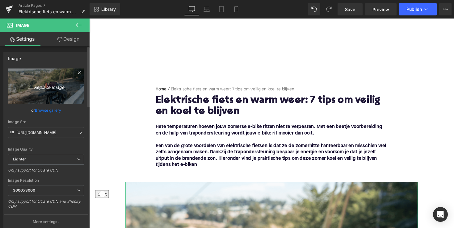
type input "C:\fakepath\Ontwerp zonder titel-51.png"
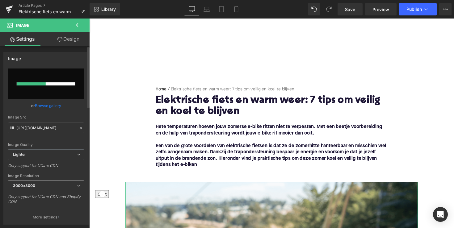
scroll to position [12, 0]
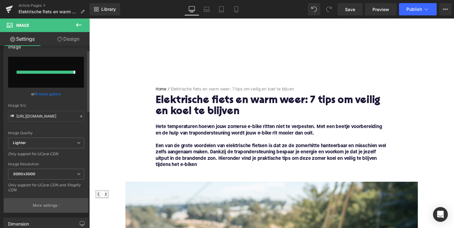
type input "[URL][DOMAIN_NAME]"
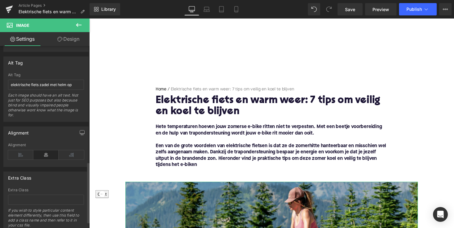
scroll to position [347, 0]
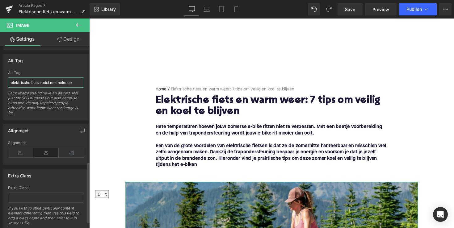
click at [32, 80] on input "elektrische fiets zadel met helm op" at bounding box center [46, 83] width 76 height 10
type input "vrouw op elektrische fiets in de hitte"
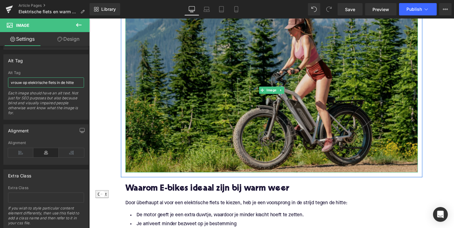
scroll to position [169, 0]
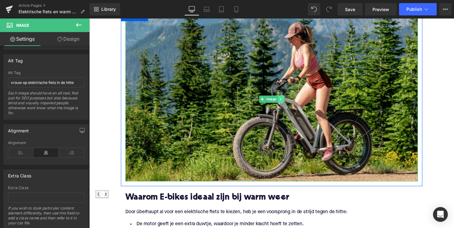
click at [284, 103] on icon at bounding box center [285, 101] width 3 height 4
click at [282, 103] on icon at bounding box center [282, 100] width 3 height 3
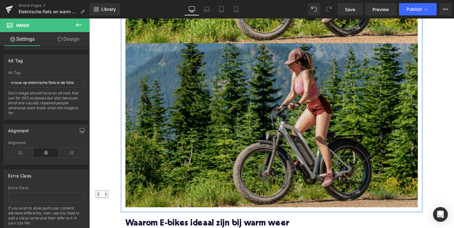
scroll to position [311, 0]
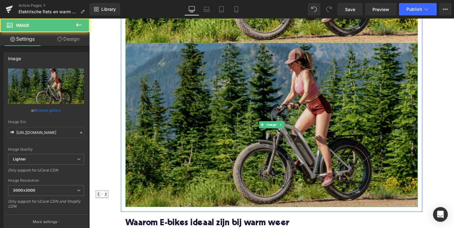
click at [251, 83] on img at bounding box center [276, 128] width 300 height 169
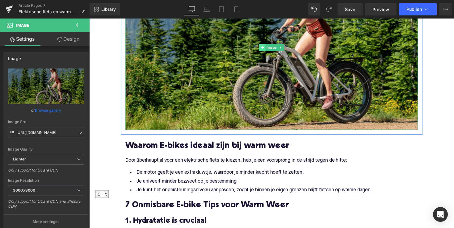
scroll to position [400, 0]
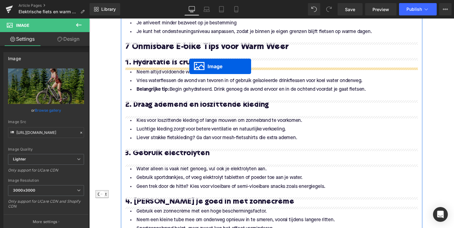
drag, startPoint x: 266, startPoint y: 127, endPoint x: 192, endPoint y: 68, distance: 95.0
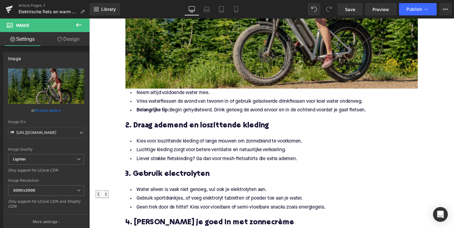
scroll to position [466, 0]
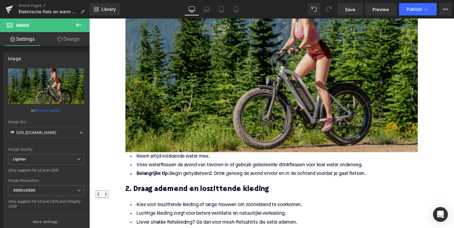
click at [278, 93] on img at bounding box center [276, 71] width 300 height 169
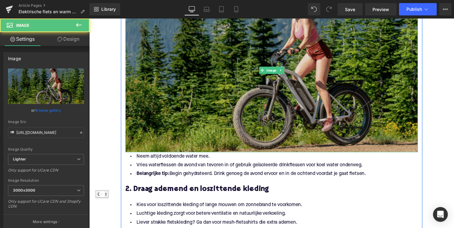
click at [278, 93] on img at bounding box center [276, 71] width 300 height 169
click at [259, 87] on img at bounding box center [276, 71] width 300 height 169
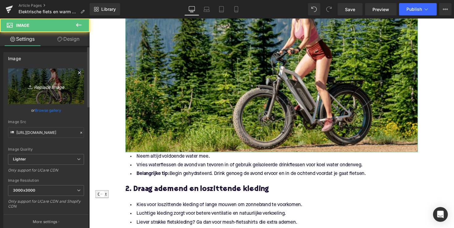
click at [59, 92] on link "Replace Image" at bounding box center [46, 87] width 76 height 36
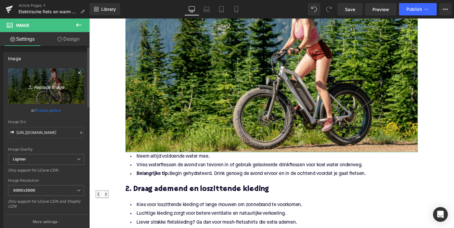
type input "C:\fakepath\Ontwerp zonder titel-52.png"
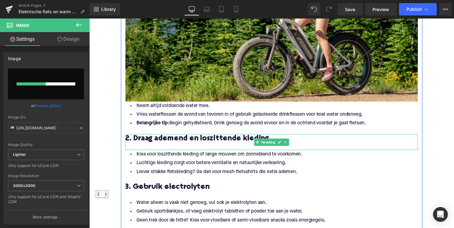
scroll to position [596, 0]
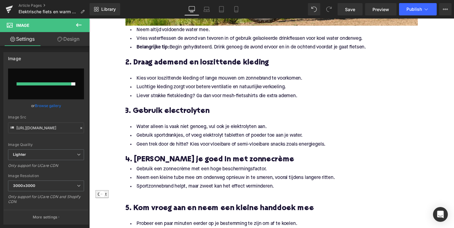
type input "[URL][DOMAIN_NAME]"
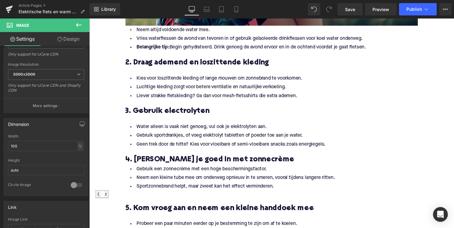
scroll to position [239, 0]
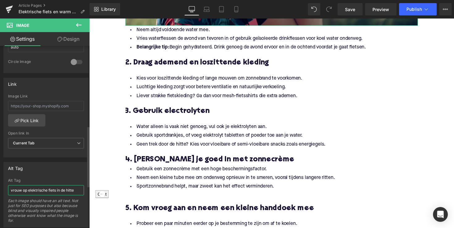
click at [30, 191] on input "vrouw op elektrische fiets in de hitte" at bounding box center [46, 190] width 76 height 10
drag, startPoint x: 111, startPoint y: 209, endPoint x: 103, endPoint y: 194, distance: 16.2
type input "vrouw die water drinkt"
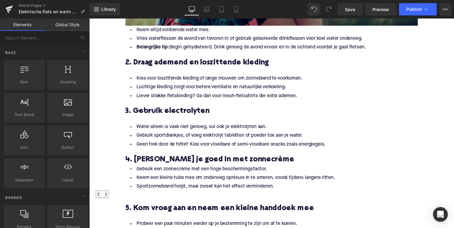
click at [111, 186] on div "Home / Elektrische fiets en warm weer: 7 tips om veilig en koel te blijven Brea…" at bounding box center [276, 93] width 374 height 1236
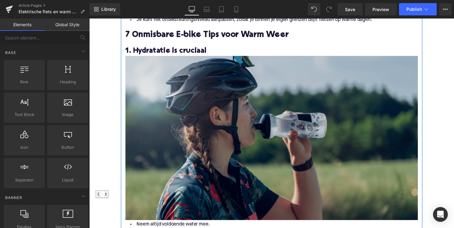
scroll to position [346, 0]
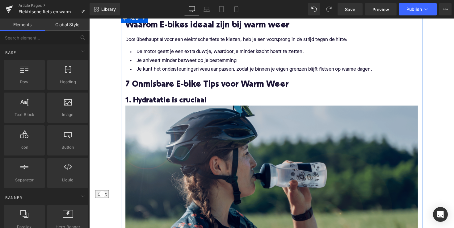
click at [174, 136] on img at bounding box center [276, 192] width 300 height 169
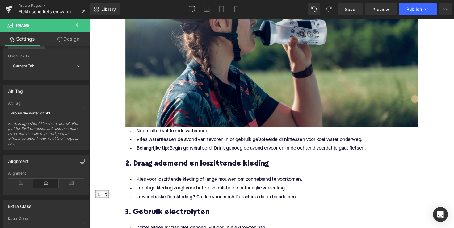
scroll to position [420, 0]
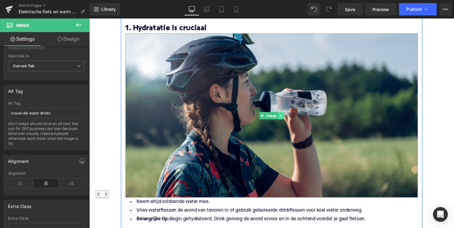
click at [285, 117] on icon at bounding box center [285, 118] width 3 height 4
click at [279, 116] on link at bounding box center [282, 117] width 6 height 7
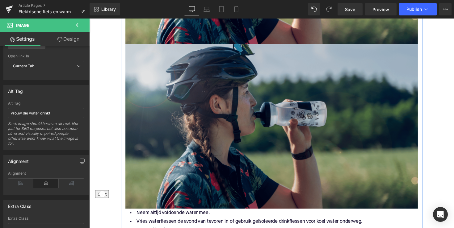
scroll to position [579, 0]
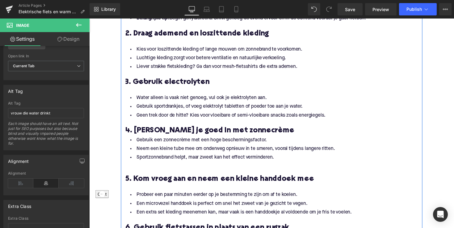
scroll to position [805, 0]
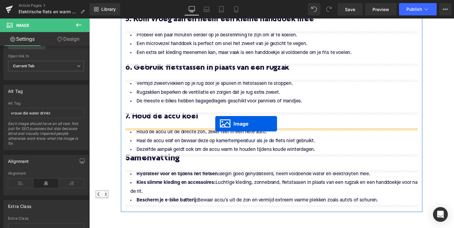
drag, startPoint x: 268, startPoint y: 127, endPoint x: 219, endPoint y: 126, distance: 49.1
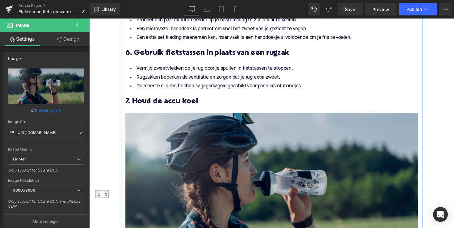
click at [214, 157] on img at bounding box center [276, 200] width 300 height 169
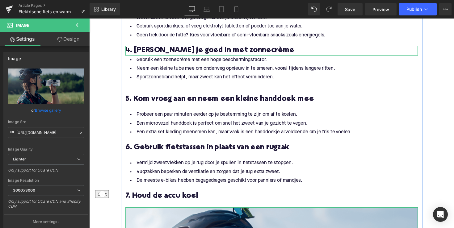
scroll to position [706, 0]
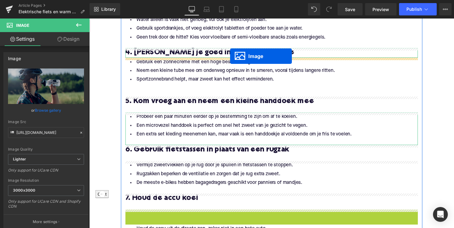
drag, startPoint x: 265, startPoint y: 139, endPoint x: 234, endPoint y: 57, distance: 88.1
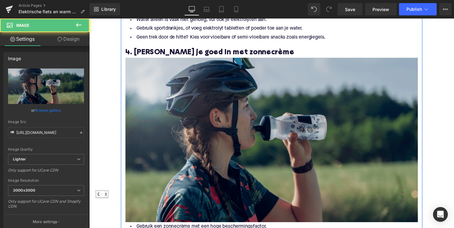
click at [223, 103] on img at bounding box center [276, 143] width 300 height 169
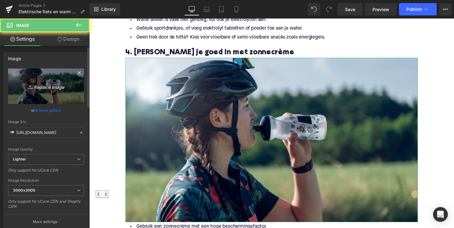
click at [56, 89] on icon "Replace Image" at bounding box center [45, 86] width 49 height 8
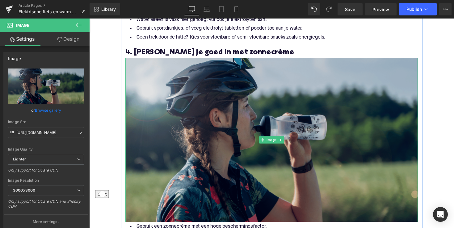
click at [282, 120] on img at bounding box center [276, 143] width 300 height 169
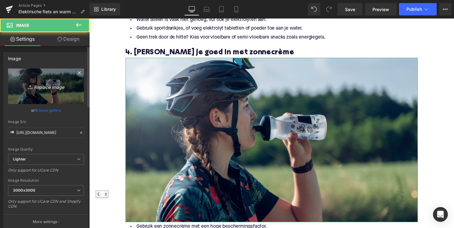
click at [50, 79] on link "Replace Image" at bounding box center [46, 87] width 76 height 36
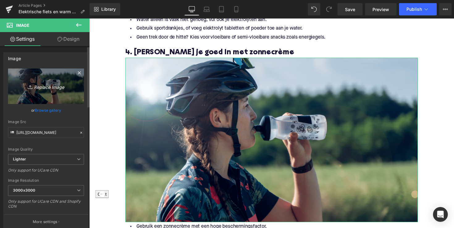
type input "C:\fakepath\Ontwerp zonder titel-53.png"
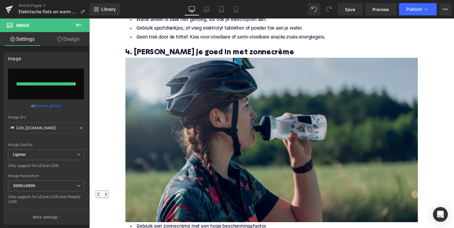
type input "[URL][DOMAIN_NAME]"
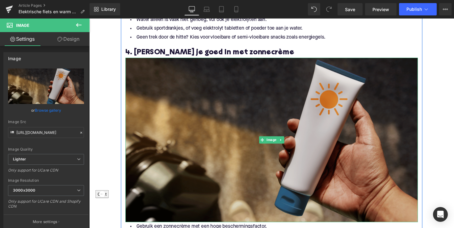
click at [287, 162] on img at bounding box center [276, 143] width 300 height 169
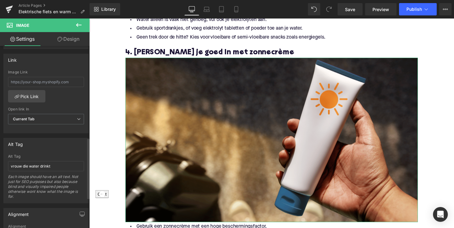
scroll to position [275, 0]
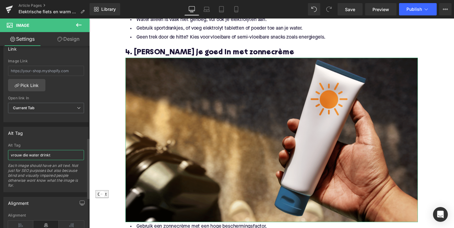
click at [49, 155] on input "vrouw die water drinkt" at bounding box center [46, 155] width 76 height 10
click at [53, 155] on input "vrouw die water drinkt" at bounding box center [46, 155] width 76 height 10
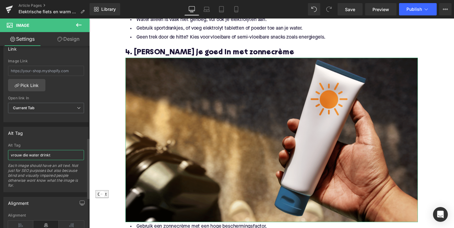
click at [53, 155] on input "vrouw die water drinkt" at bounding box center [46, 155] width 76 height 10
type input "w"
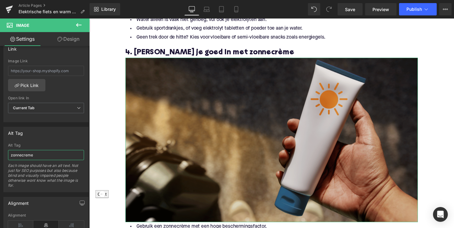
type input "zonnecreme"
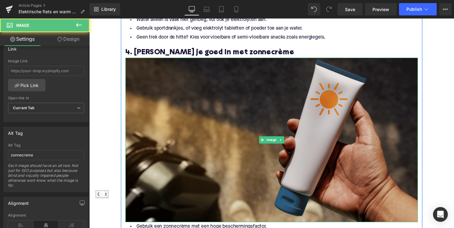
drag, startPoint x: 158, startPoint y: 142, endPoint x: 155, endPoint y: 172, distance: 29.6
click at [158, 142] on img at bounding box center [276, 143] width 300 height 169
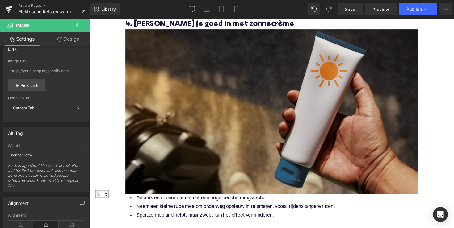
scroll to position [734, 0]
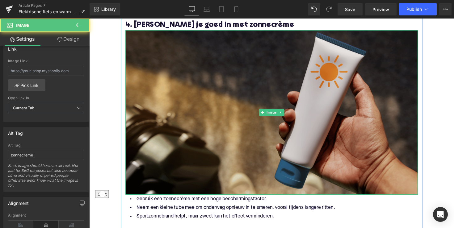
click at [280, 108] on img at bounding box center [276, 115] width 300 height 169
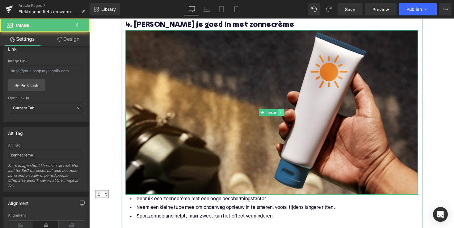
click at [287, 116] on link at bounding box center [286, 114] width 6 height 7
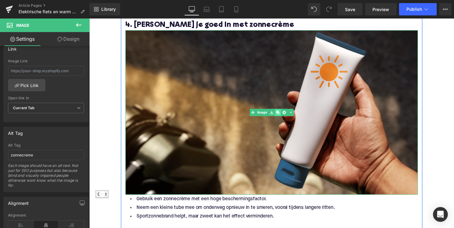
click at [282, 116] on icon at bounding box center [282, 114] width 3 height 3
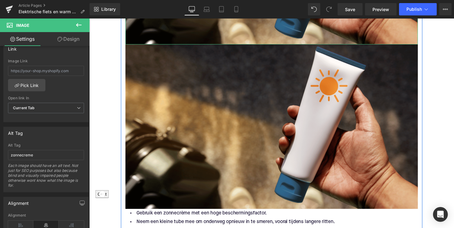
scroll to position [890, 0]
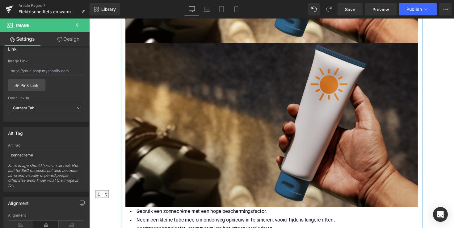
click at [243, 141] on img at bounding box center [276, 128] width 300 height 169
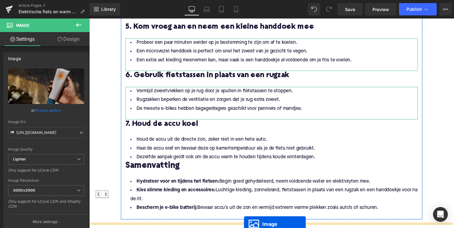
scroll to position [962, 0]
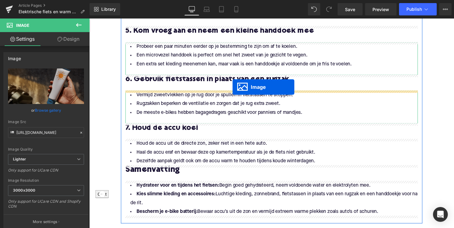
drag, startPoint x: 266, startPoint y: 128, endPoint x: 236, endPoint y: 89, distance: 49.1
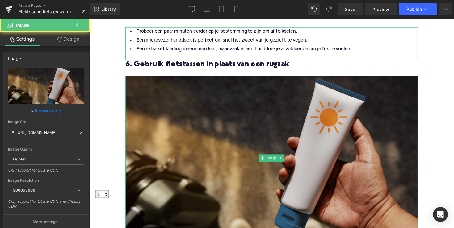
click at [235, 117] on img at bounding box center [276, 161] width 300 height 169
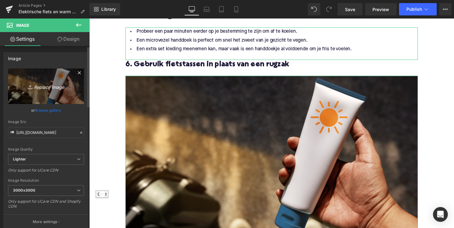
click at [49, 83] on icon "Replace Image" at bounding box center [45, 86] width 49 height 8
type input "C:\fakepath\Ontwerp zonder titel-54.png"
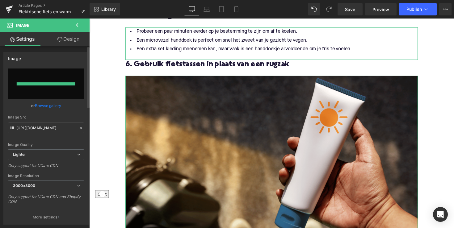
type input "[URL][DOMAIN_NAME]"
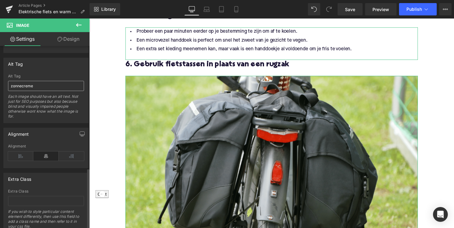
scroll to position [306, 0]
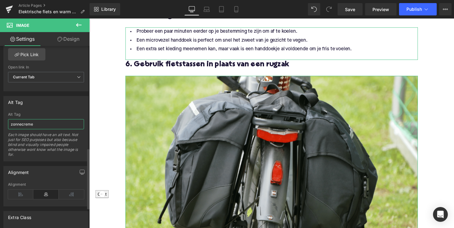
click at [30, 123] on input "zonnecreme" at bounding box center [46, 124] width 76 height 10
type input "fietstassen op fiets"
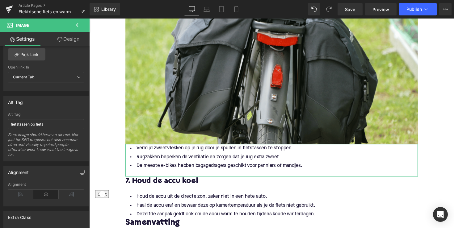
scroll to position [1160, 0]
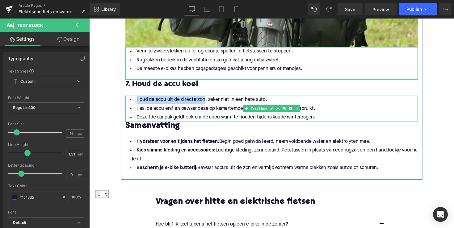
drag, startPoint x: 206, startPoint y: 103, endPoint x: 135, endPoint y: 103, distance: 70.7
click at [135, 103] on li "Houd de accu uit de directe zon, zeker niet in een hete auto." at bounding box center [276, 102] width 300 height 9
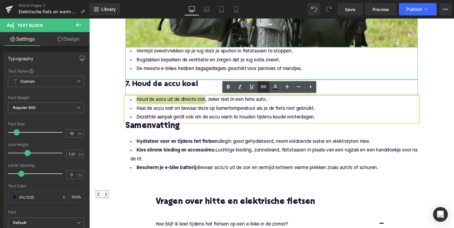
click at [263, 86] on icon at bounding box center [263, 87] width 5 height 2
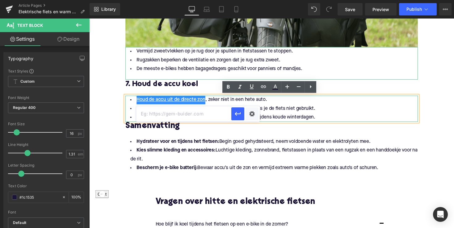
click at [209, 116] on input "text" at bounding box center [183, 113] width 95 height 15
paste input "[URL][DOMAIN_NAME]"
type input "[URL][DOMAIN_NAME]"
click at [238, 112] on icon "button" at bounding box center [237, 113] width 7 height 7
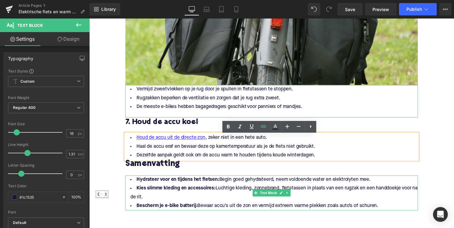
scroll to position [1118, 0]
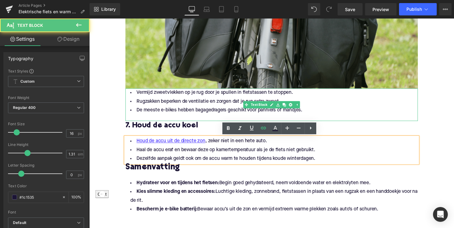
click at [208, 111] on li "De meeste e-bikes hebben bagagedragers geschikt voor panniers of mandjes." at bounding box center [276, 112] width 300 height 9
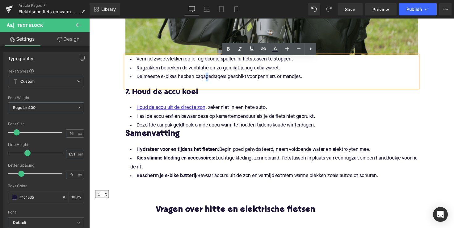
scroll to position [1156, 0]
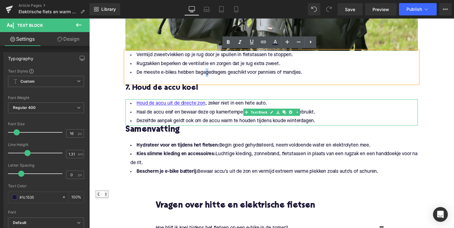
click at [334, 124] on li "Dezelfde aanpak geldt ook om de accu warm te houden tijdens koude winterdagen." at bounding box center [276, 123] width 300 height 9
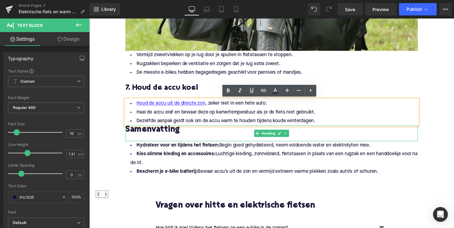
click at [127, 136] on h2 "Samenvatting" at bounding box center [276, 133] width 300 height 10
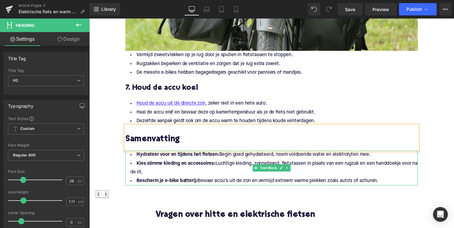
click at [171, 162] on li "Hydrateer voor en tijdens het fietsen: Begin goed gehydrateerd, neem voldoende …" at bounding box center [276, 158] width 300 height 9
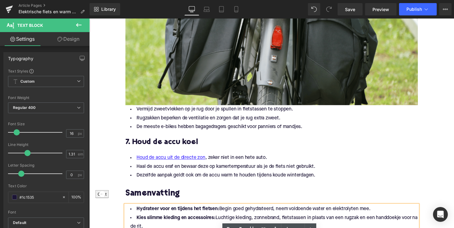
scroll to position [1018, 0]
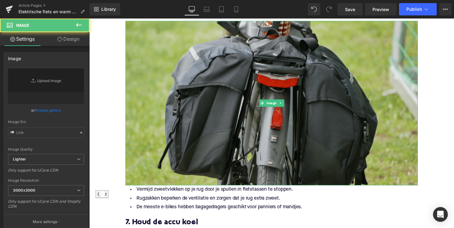
type input "[URL][DOMAIN_NAME]"
click at [324, 137] on img at bounding box center [276, 105] width 300 height 169
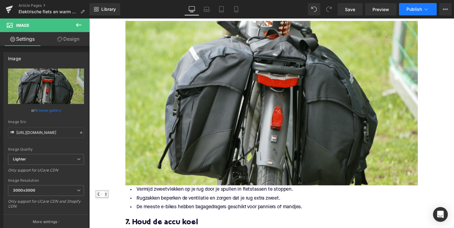
click at [414, 8] on span "Publish" at bounding box center [414, 9] width 15 height 5
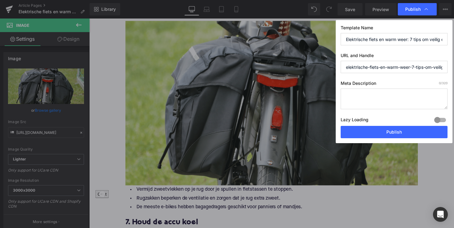
click at [376, 96] on textarea at bounding box center [394, 99] width 107 height 21
paste textarea "Ontdek 7 slimme tips om koel, veilig en comfortabel te e-biken bij warm weer. V…"
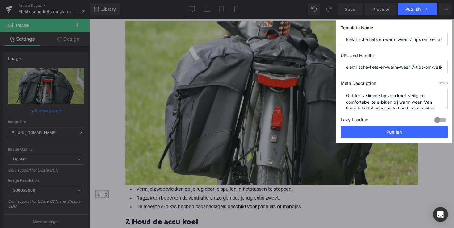
scroll to position [13, 0]
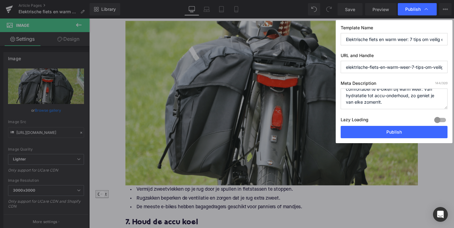
type textarea "Ontdek 7 slimme tips om koel, veilig en comfortabel te e-biken bij warm weer. V…"
drag, startPoint x: 415, startPoint y: 69, endPoint x: 463, endPoint y: 66, distance: 48.6
click at [454, 66] on html "Image You are previewing how the will restyle your page. You can not edit Eleme…" at bounding box center [227, 114] width 454 height 228
click at [403, 65] on input "elektrische-fiets-en-warm-weer-7-tips-om-veilig-en-koel-te-blijven" at bounding box center [394, 67] width 107 height 12
drag, startPoint x: 369, startPoint y: 68, endPoint x: 454, endPoint y: 66, distance: 85.3
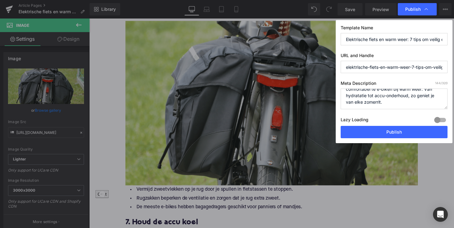
click at [454, 66] on div "Publish Template Name Elektrische fiets en warm weer: 7 tips om veilig en koel …" at bounding box center [227, 114] width 454 height 228
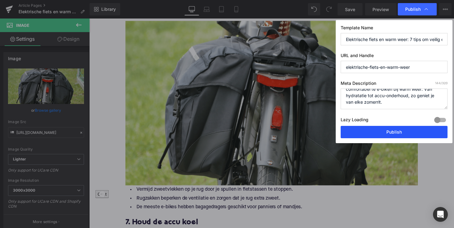
type input "elektrische-fiets-en-warm-weer"
click at [395, 131] on button "Publish" at bounding box center [394, 132] width 107 height 12
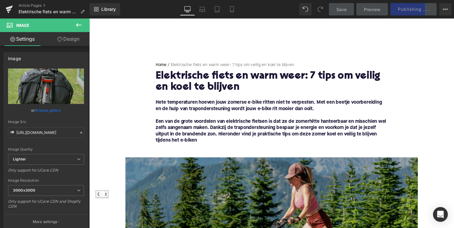
scroll to position [36, 0]
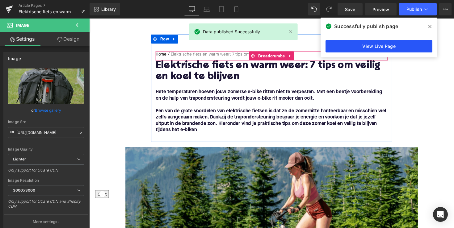
click at [360, 43] on link "View Live Page" at bounding box center [379, 46] width 107 height 12
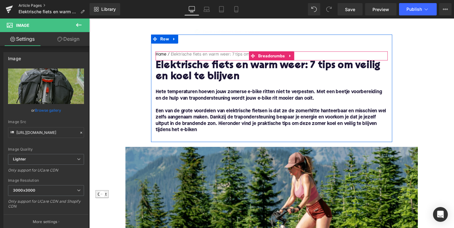
click at [27, 3] on link "Article Pages" at bounding box center [54, 5] width 71 height 5
